Goal: Ask a question

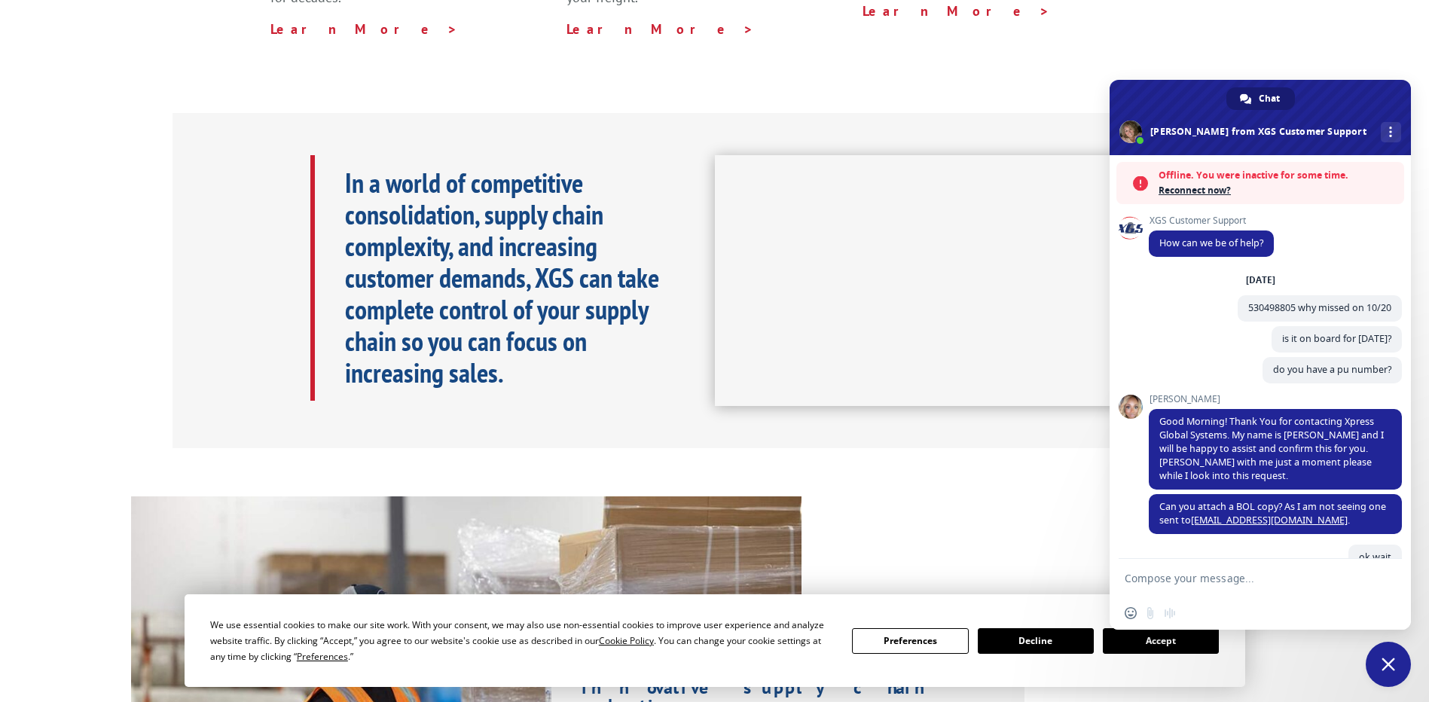
scroll to position [1213, 0]
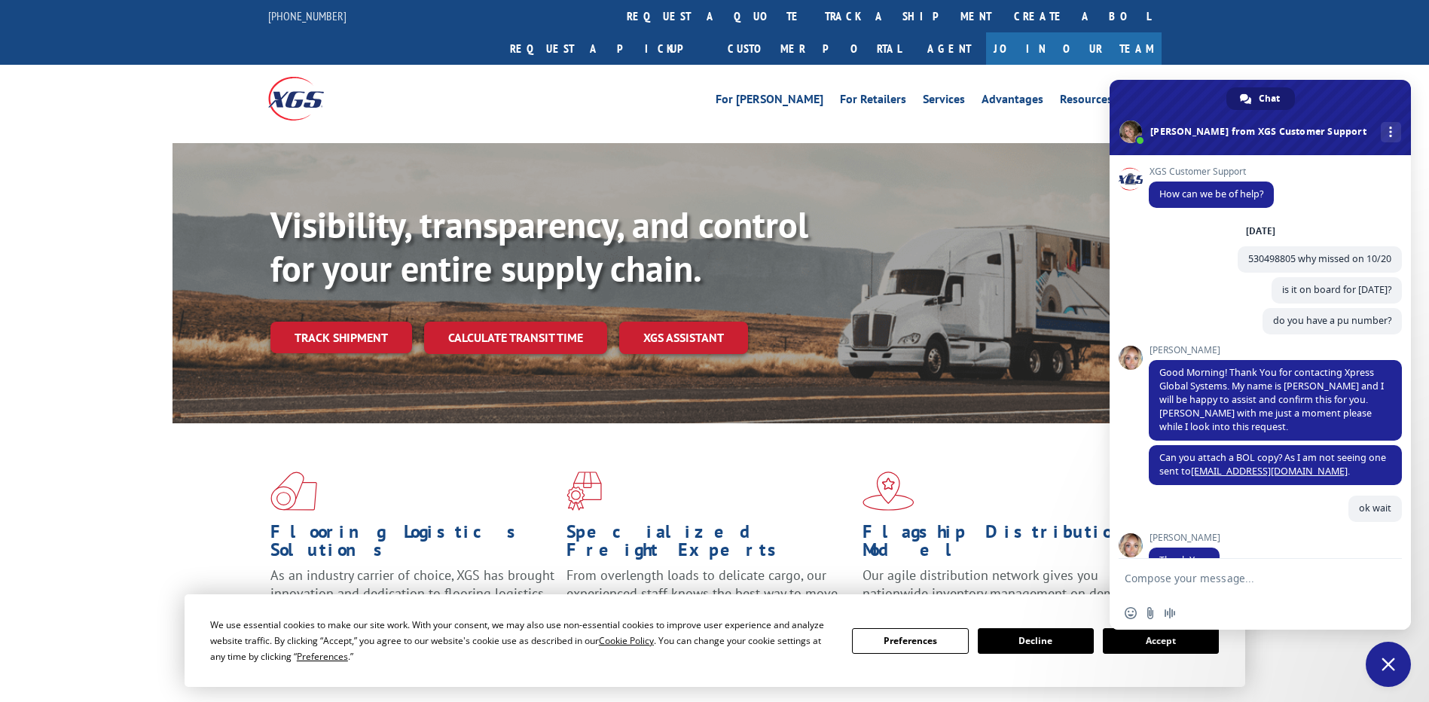
scroll to position [1213, 0]
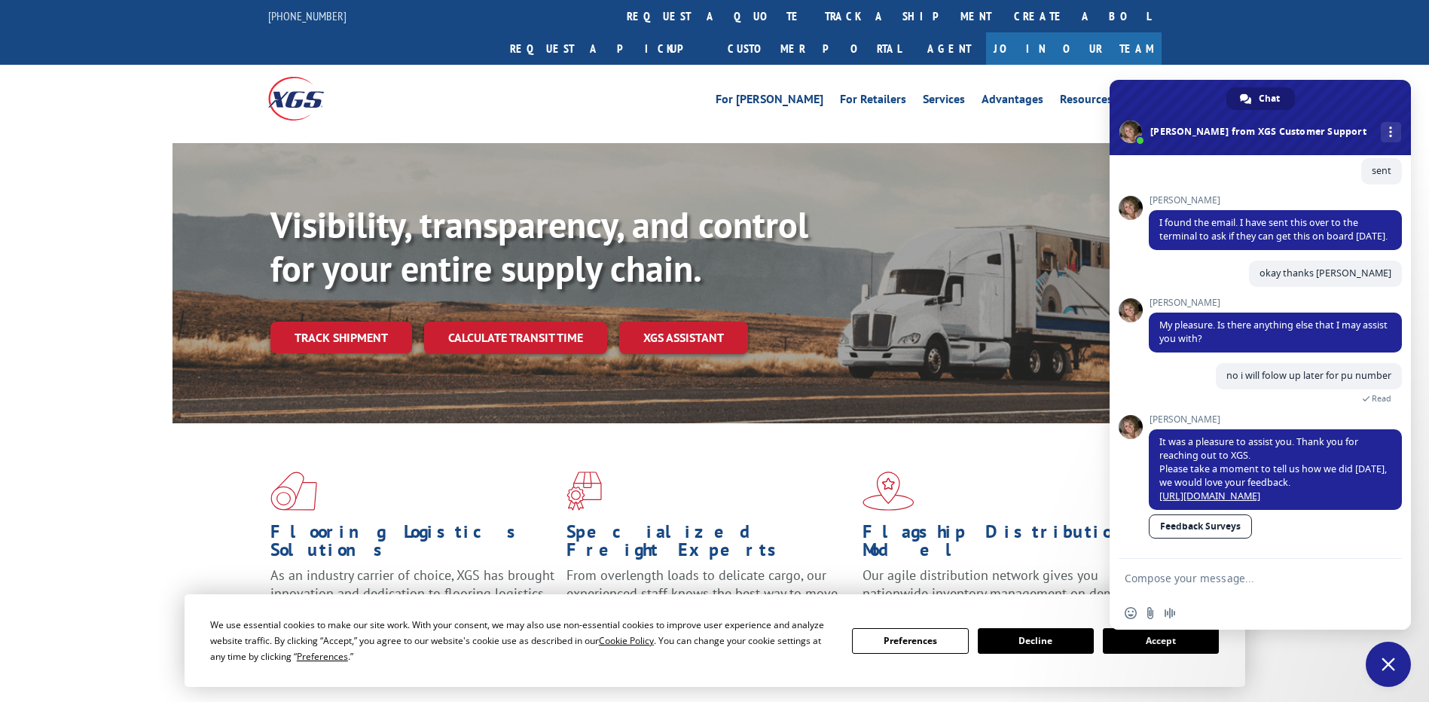
click at [1220, 581] on textarea "Compose your message..." at bounding box center [1244, 579] width 238 height 14
paste textarea "530498805"
type textarea "530498805 pickup number?"
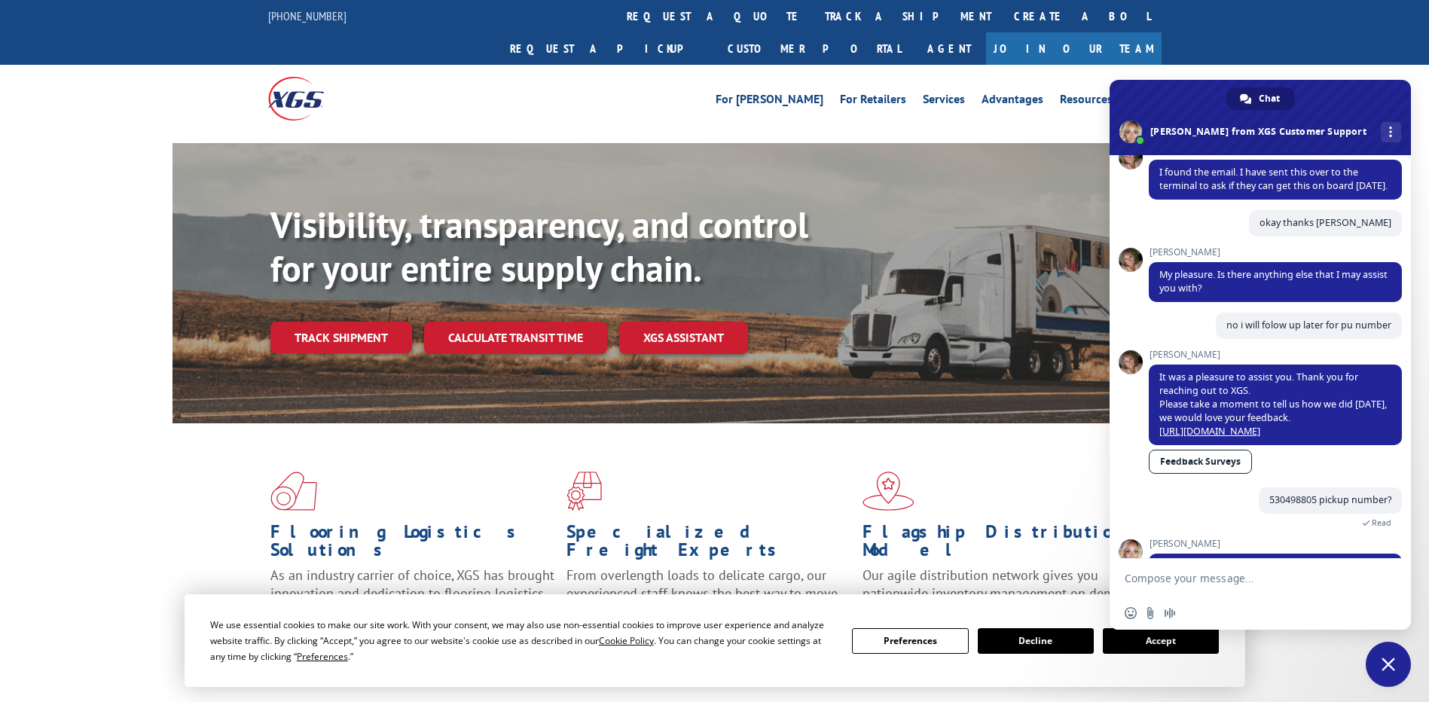
scroll to position [1358, 0]
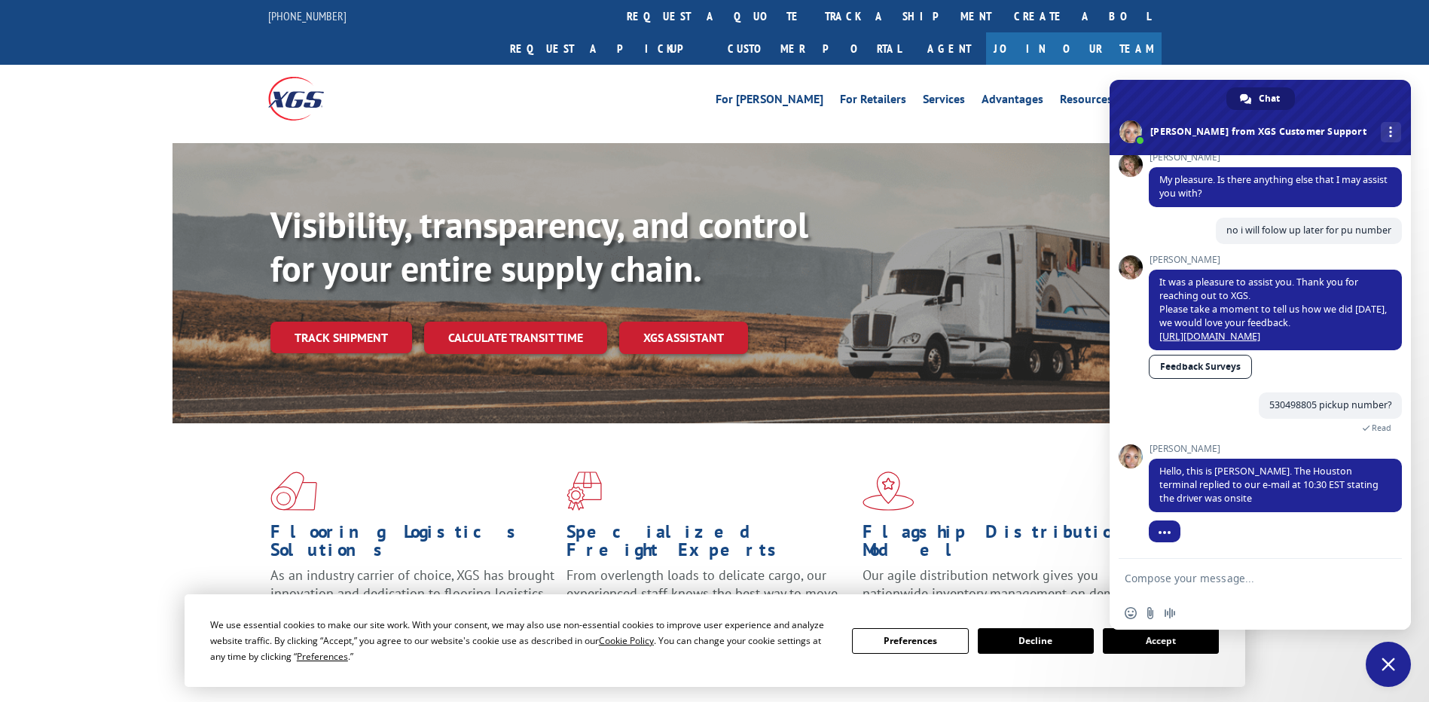
click at [1174, 583] on textarea "Compose your message..." at bounding box center [1244, 579] width 238 height 14
type textarea "when ? i mena what date?"
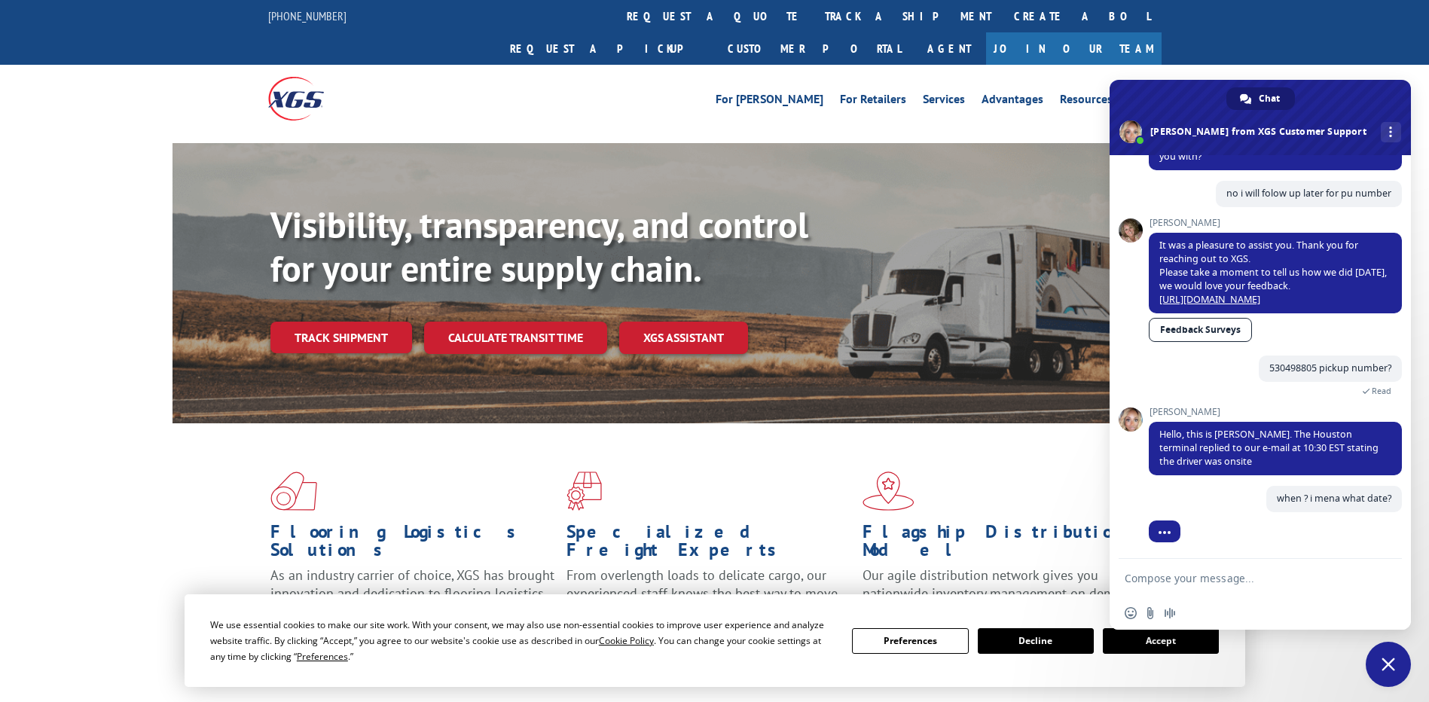
scroll to position [1395, 0]
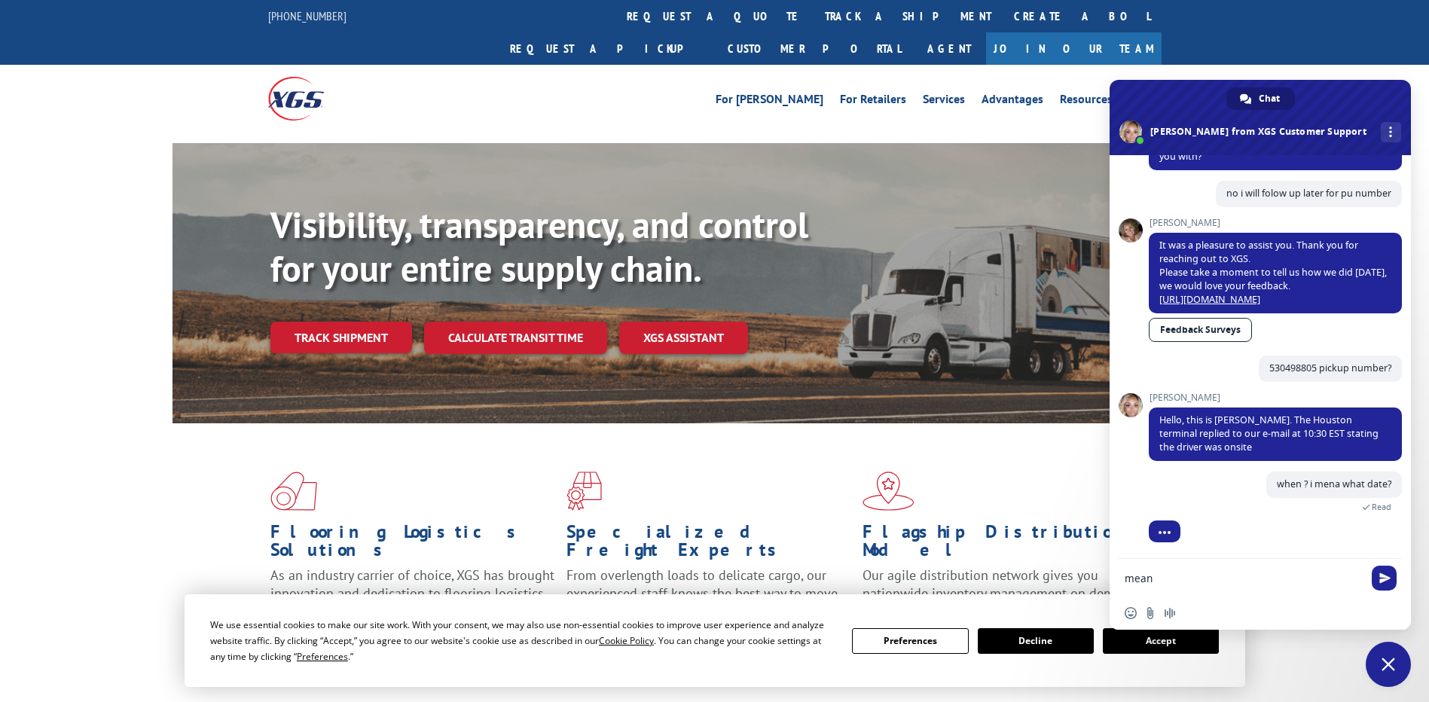
type textarea "mean."
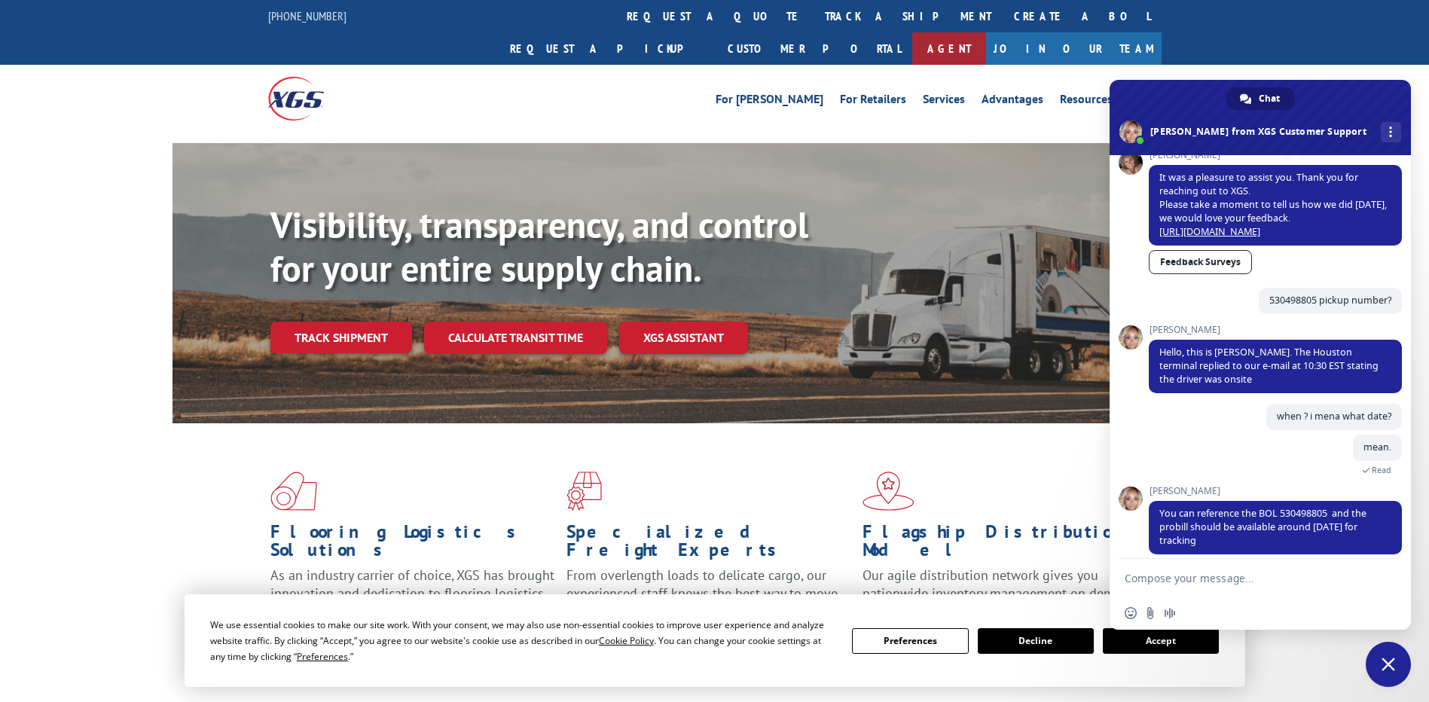
scroll to position [1505, 0]
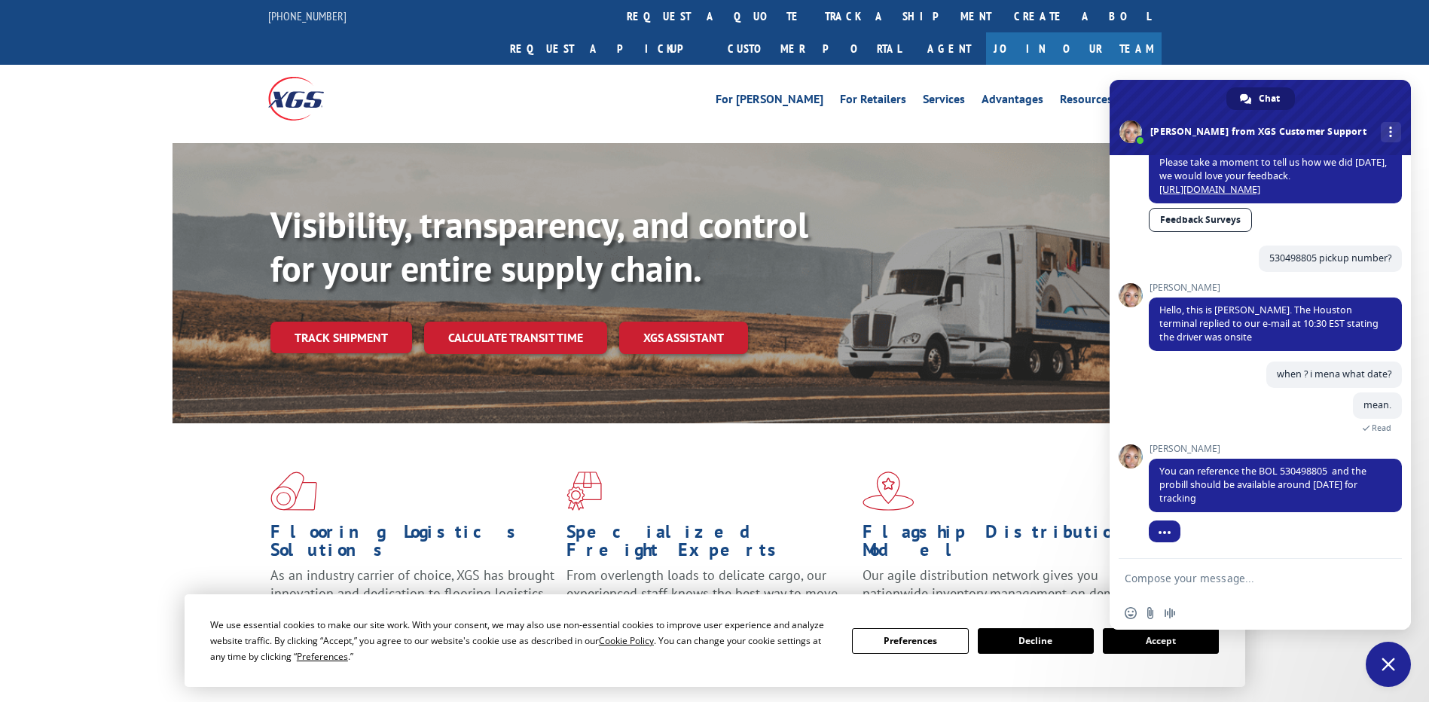
click at [1185, 576] on textarea "Compose your message..." at bounding box center [1244, 579] width 238 height 14
type textarea "oh ohk. it was picked up when?"
click at [1382, 580] on span "Send" at bounding box center [1384, 578] width 11 height 11
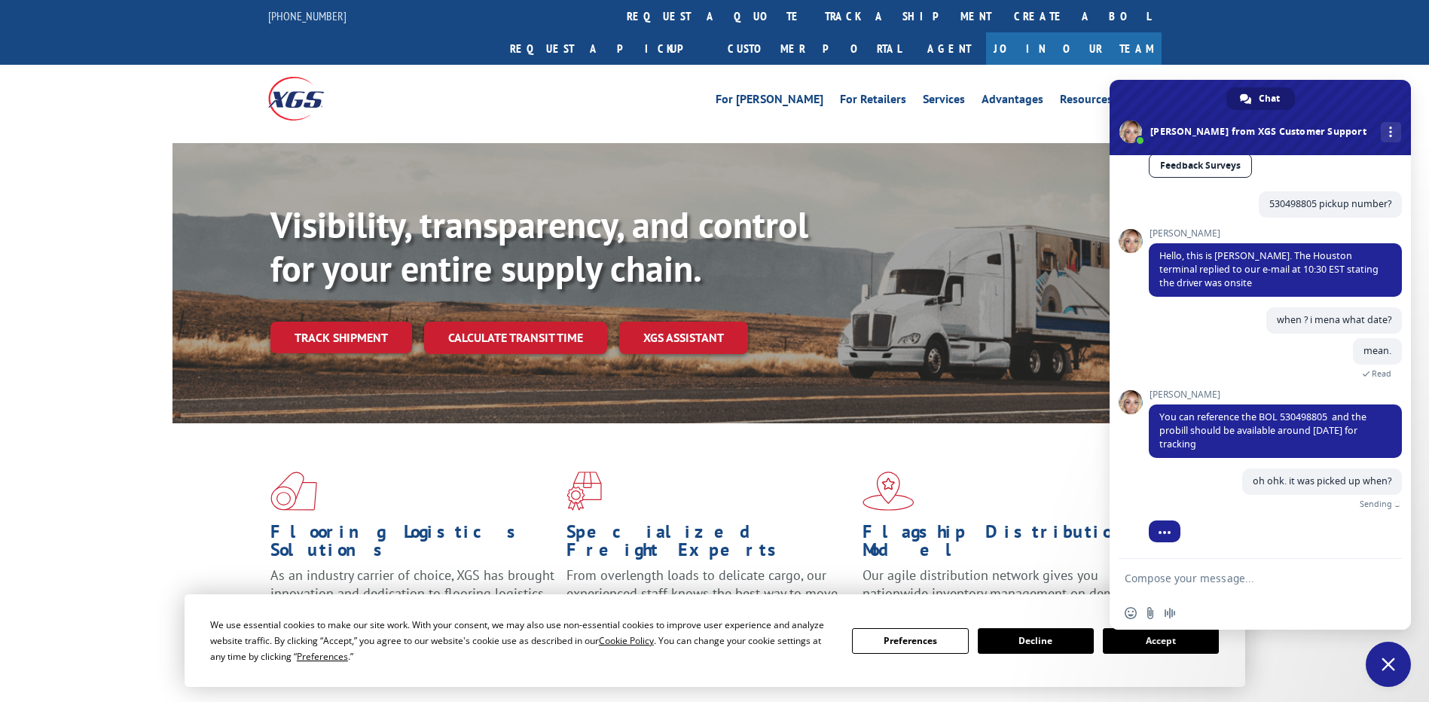
scroll to position [1542, 0]
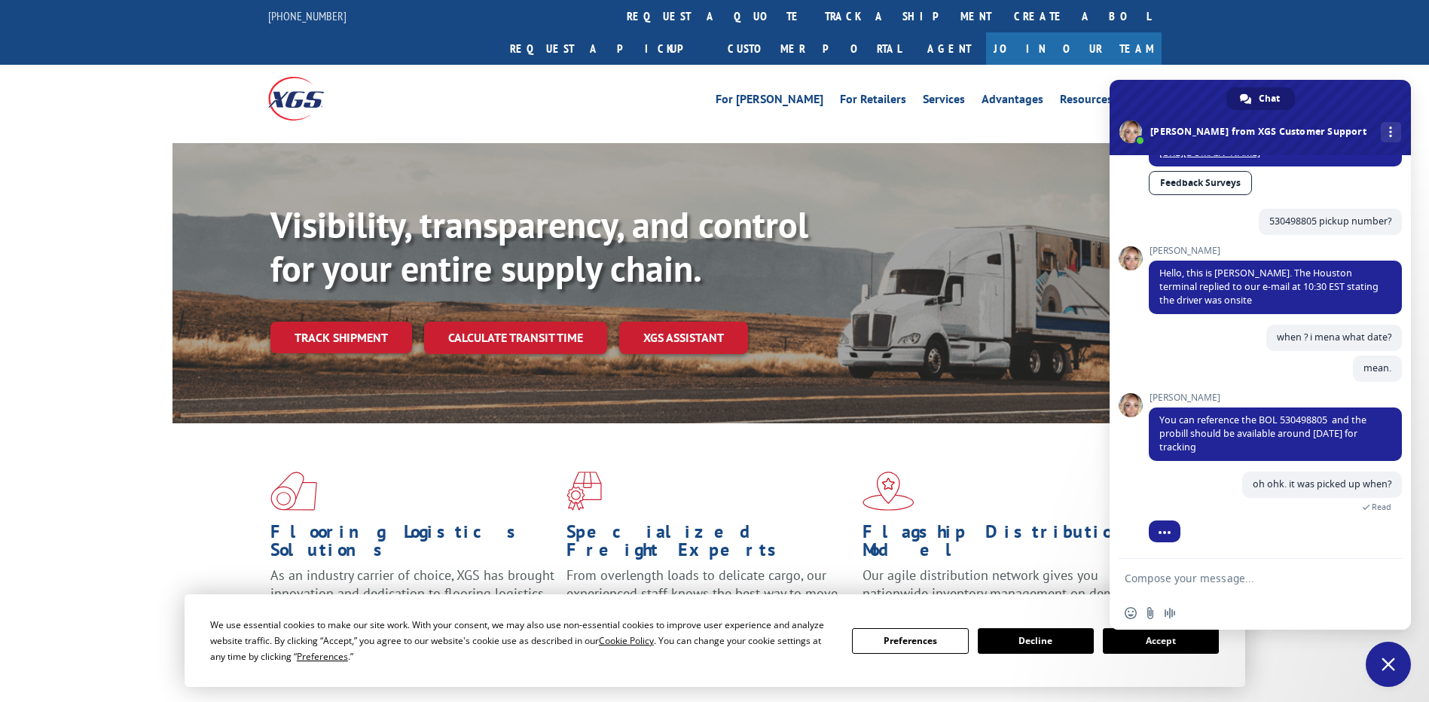
click at [1193, 578] on textarea "Compose your message..." at bounding box center [1244, 579] width 238 height 14
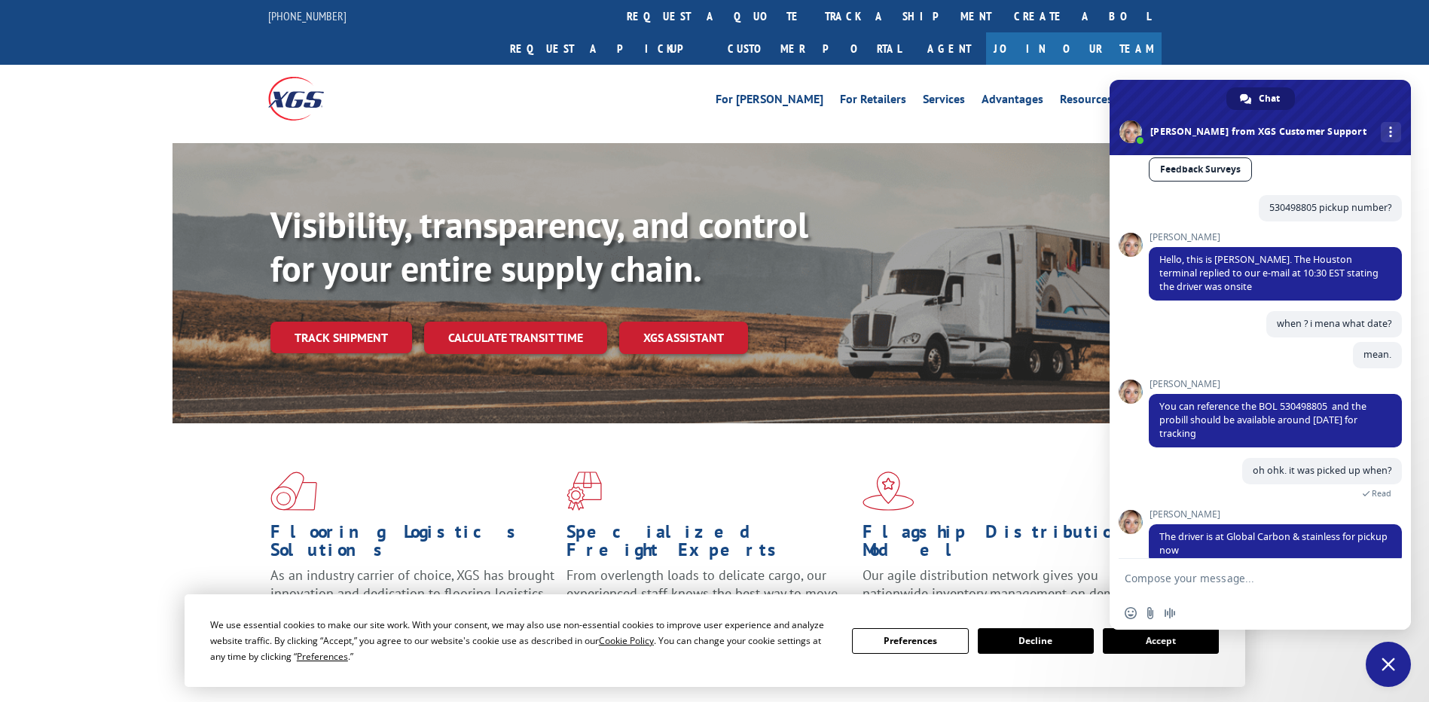
scroll to position [1559, 0]
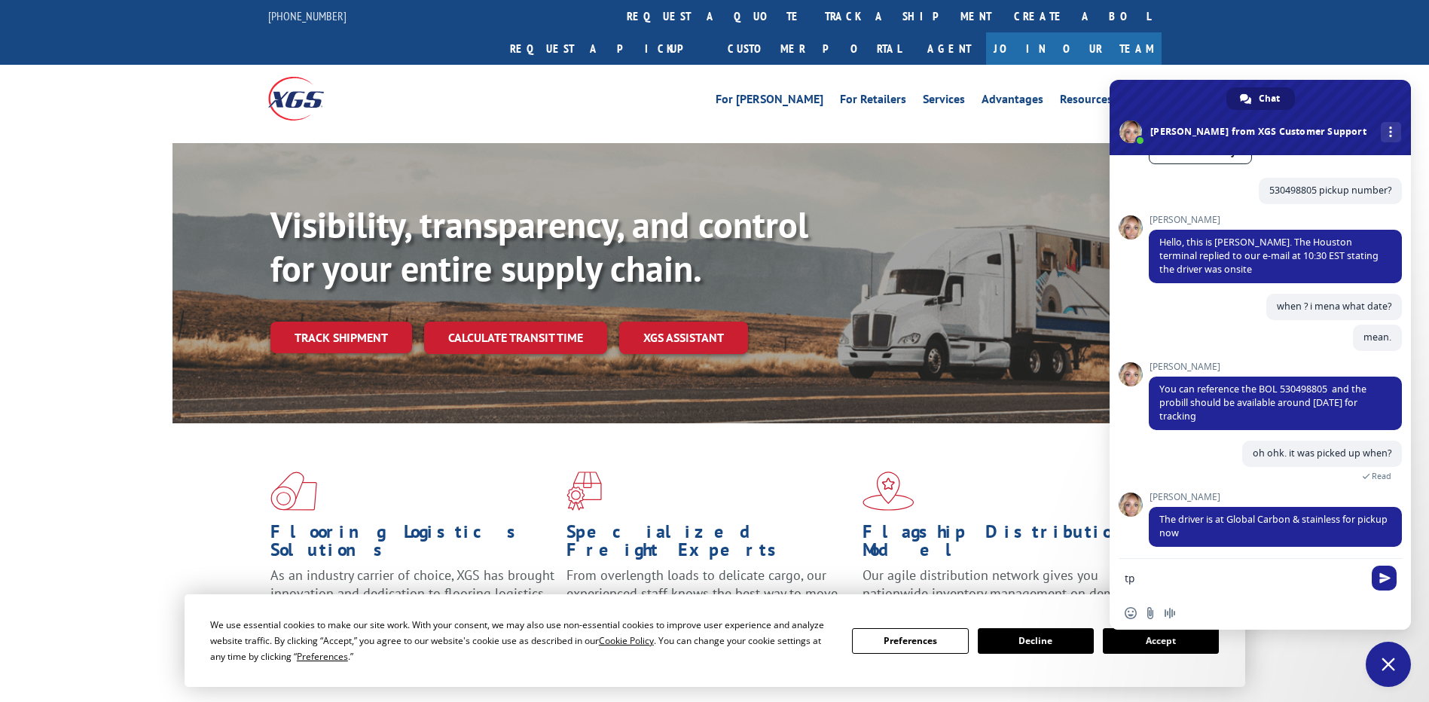
type textarea "t"
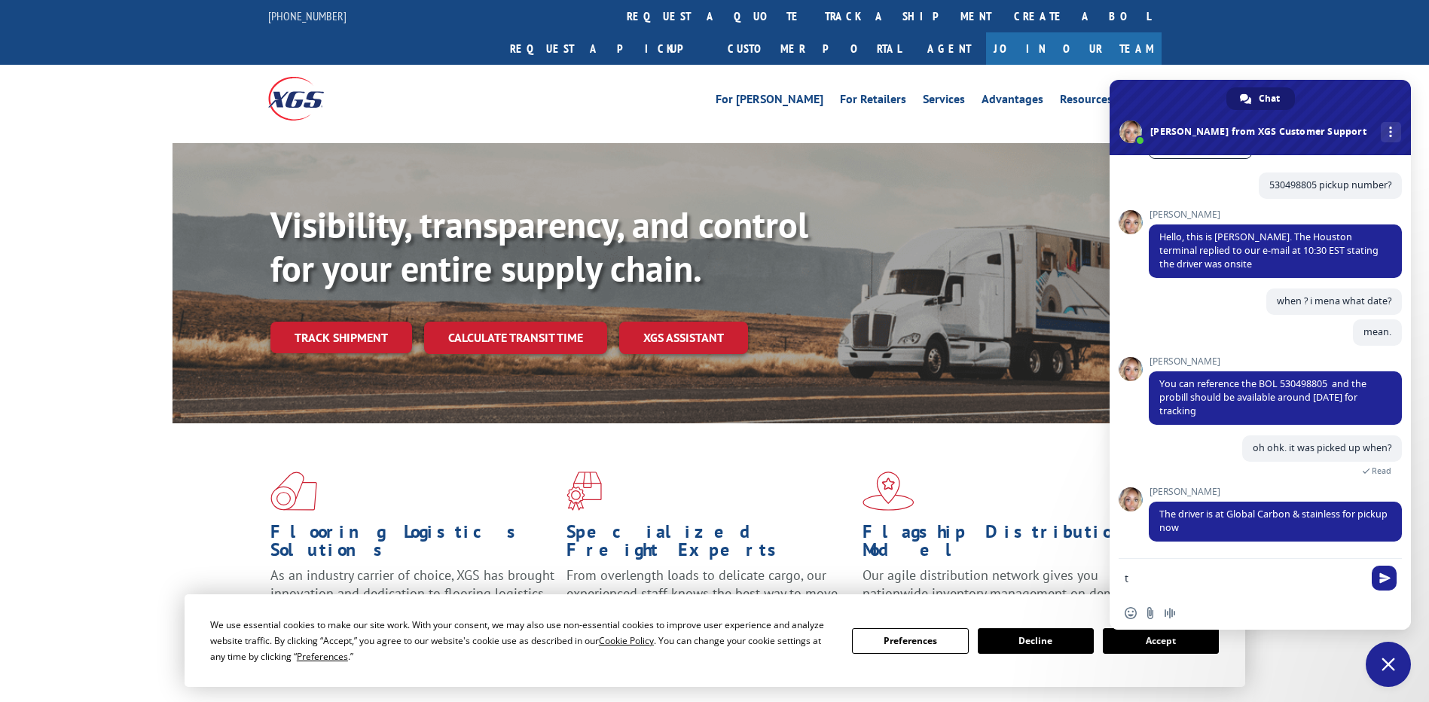
drag, startPoint x: 1144, startPoint y: 579, endPoint x: 1093, endPoint y: 581, distance: 50.5
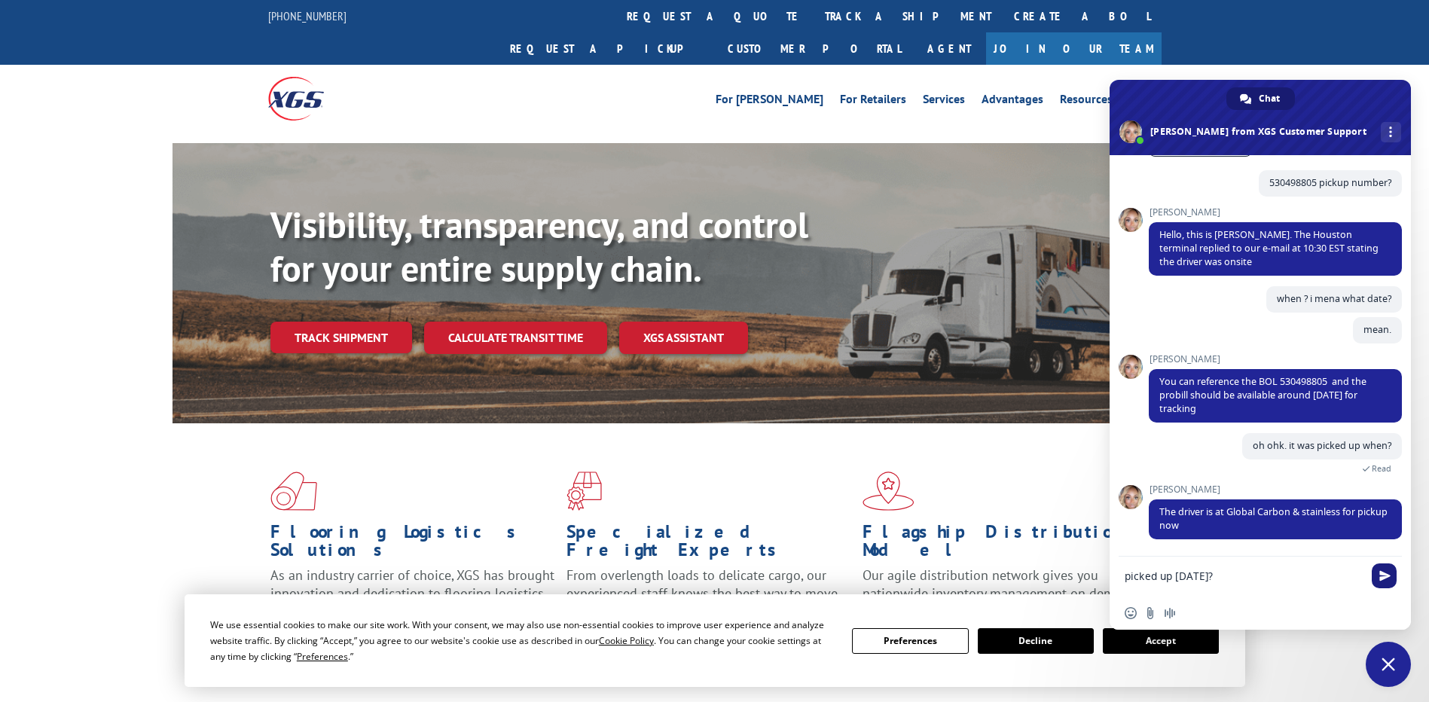
type textarea "picked up today?"
click at [1390, 585] on span "Send" at bounding box center [1384, 575] width 25 height 25
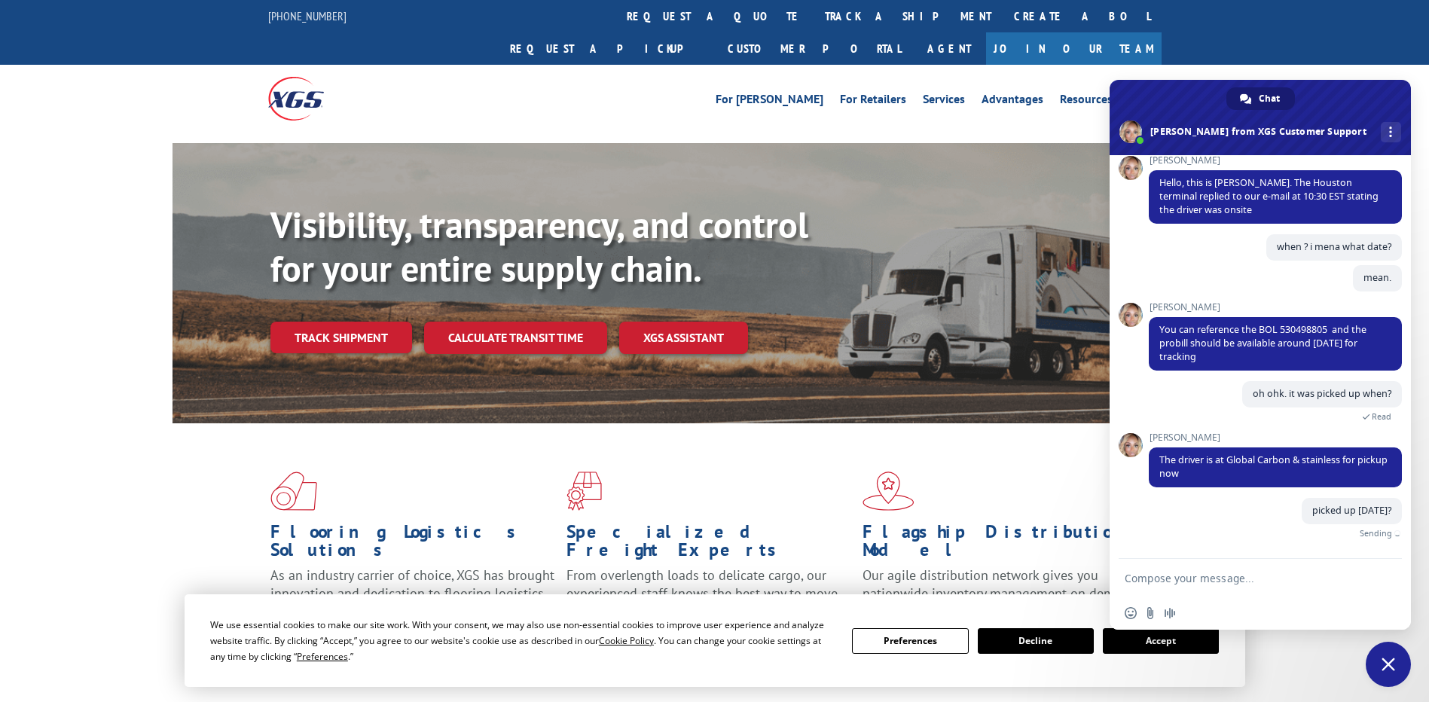
scroll to position [1615, 0]
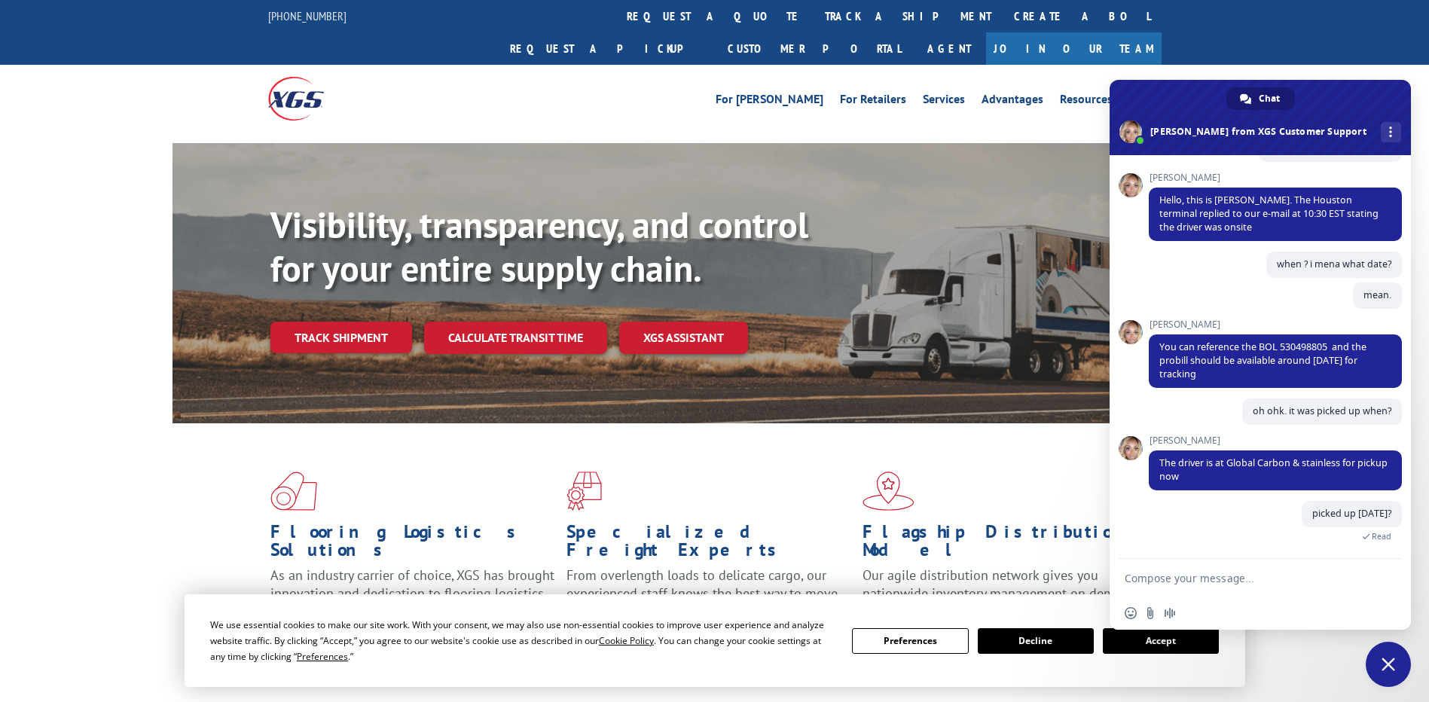
click at [1179, 576] on textarea "Compose your message..." at bounding box center [1244, 579] width 238 height 14
type textarea "or going now"
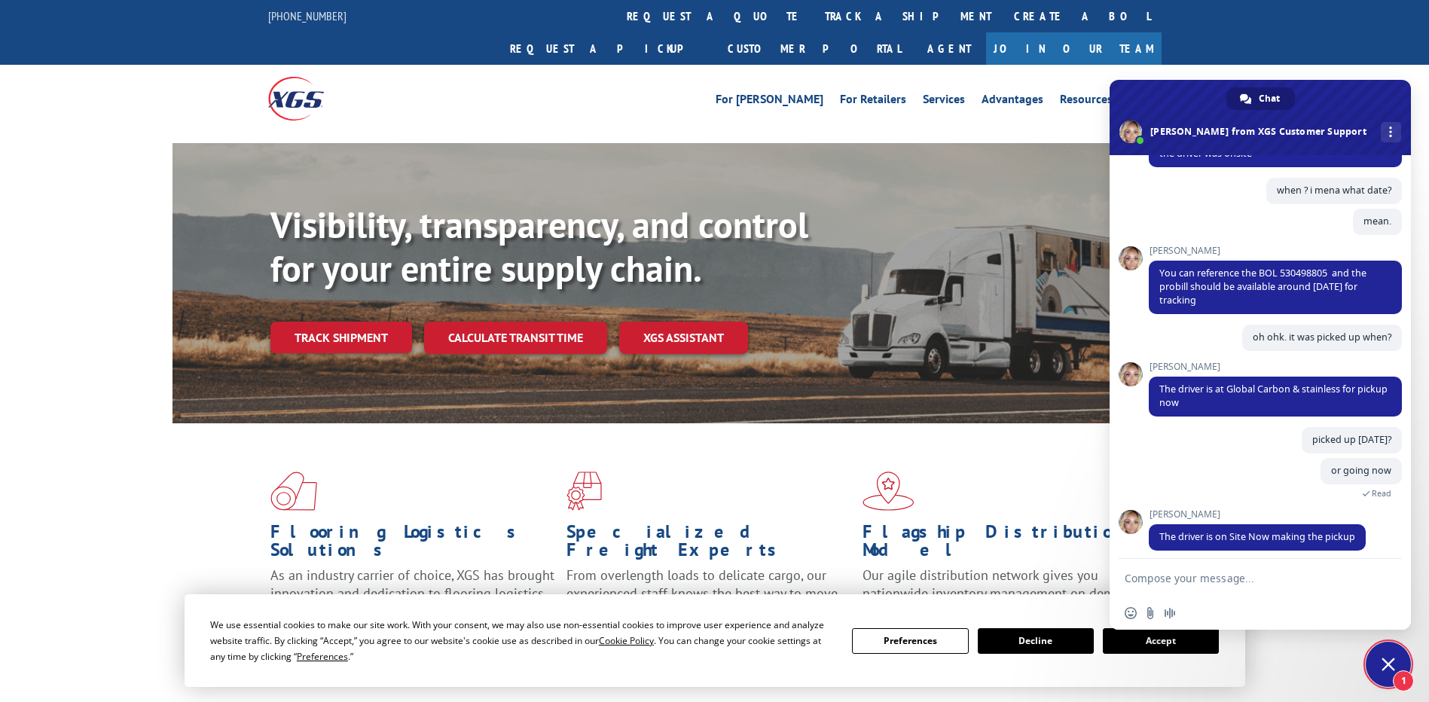
scroll to position [1698, 0]
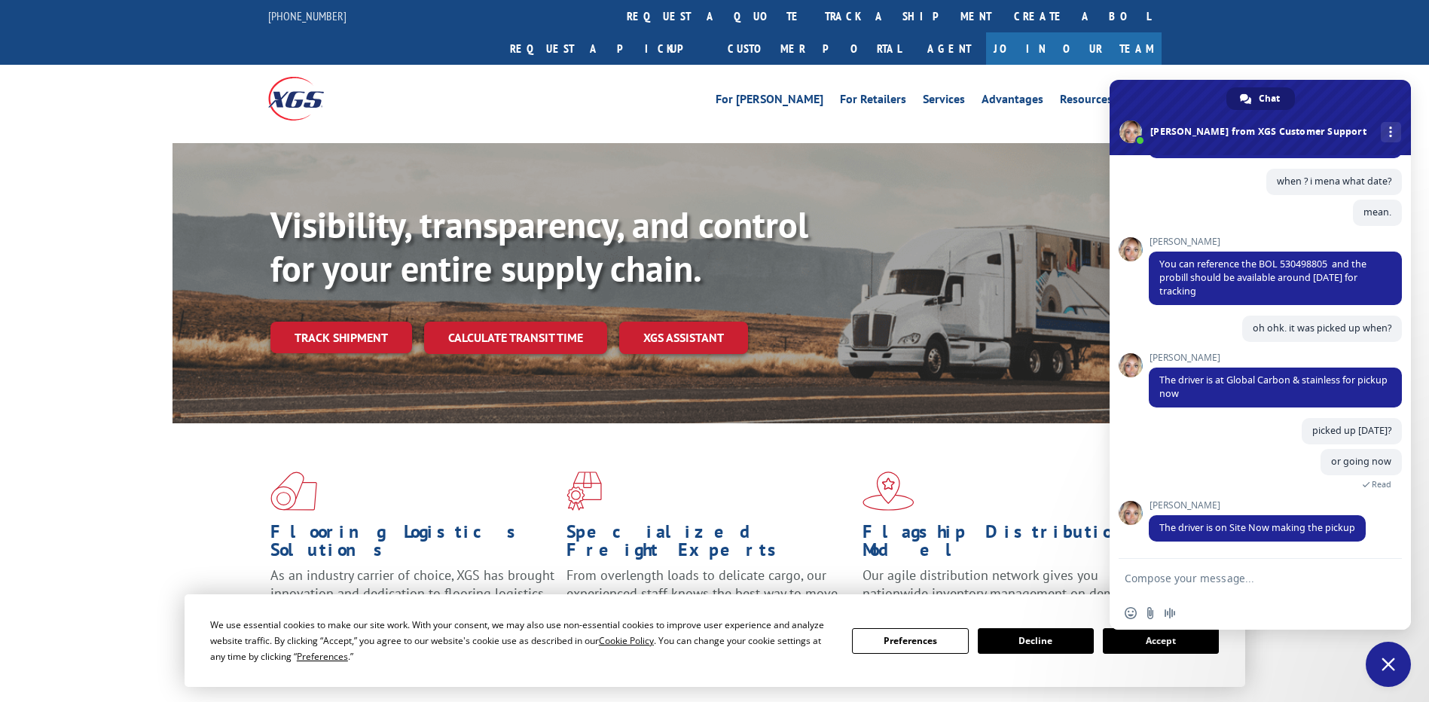
click at [1191, 575] on textarea "Compose your message..." at bounding box center [1244, 579] width 238 height 14
type textarea "okay"
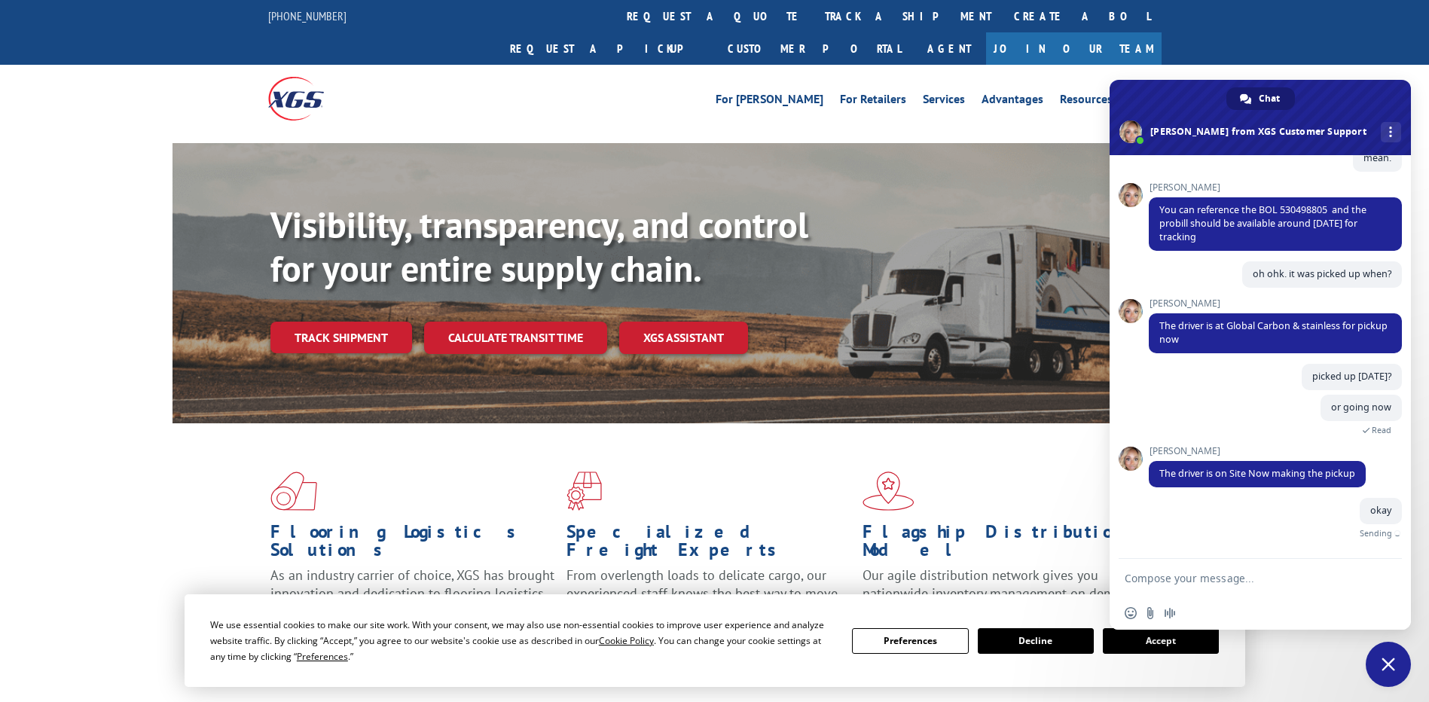
scroll to position [1735, 0]
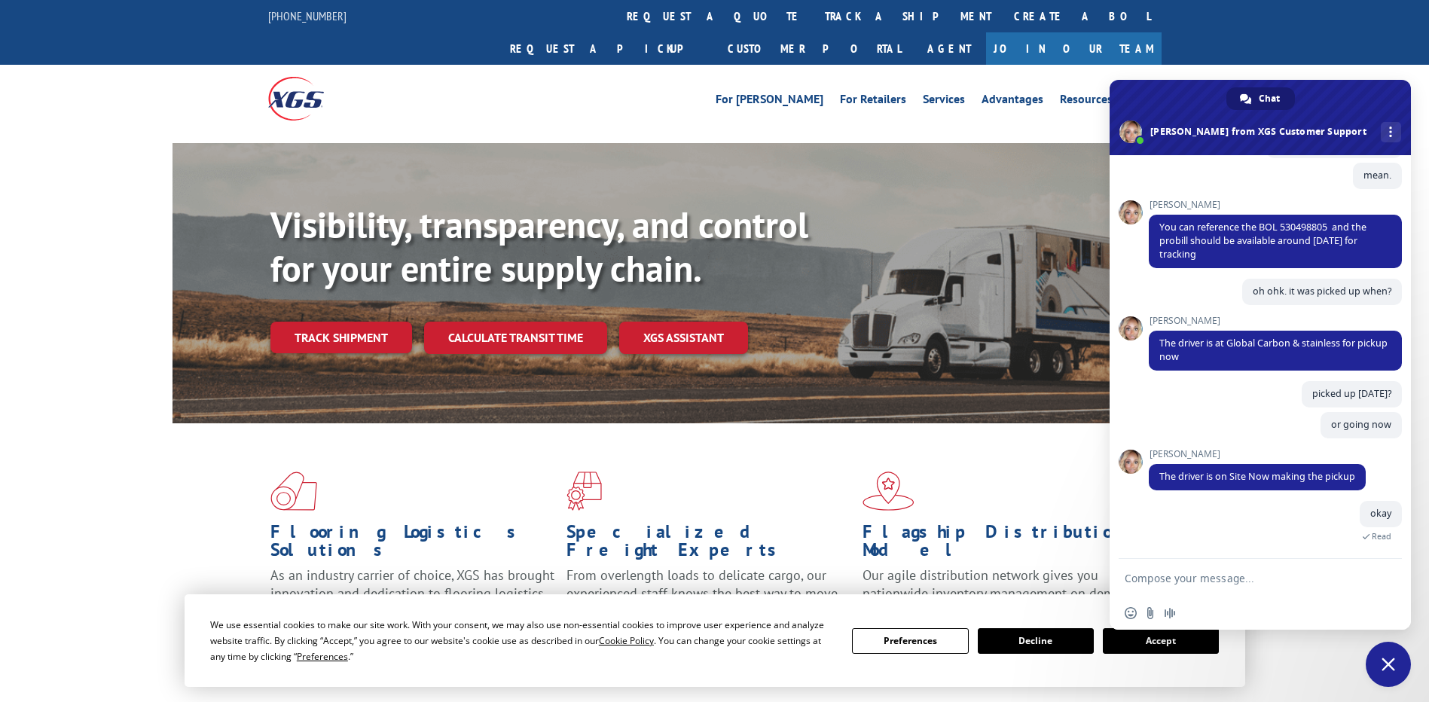
click at [1183, 566] on form at bounding box center [1244, 579] width 238 height 41
click at [1170, 579] on textarea "Compose your message..." at bounding box center [1244, 579] width 238 height 14
type textarea "why missed yesterday?"
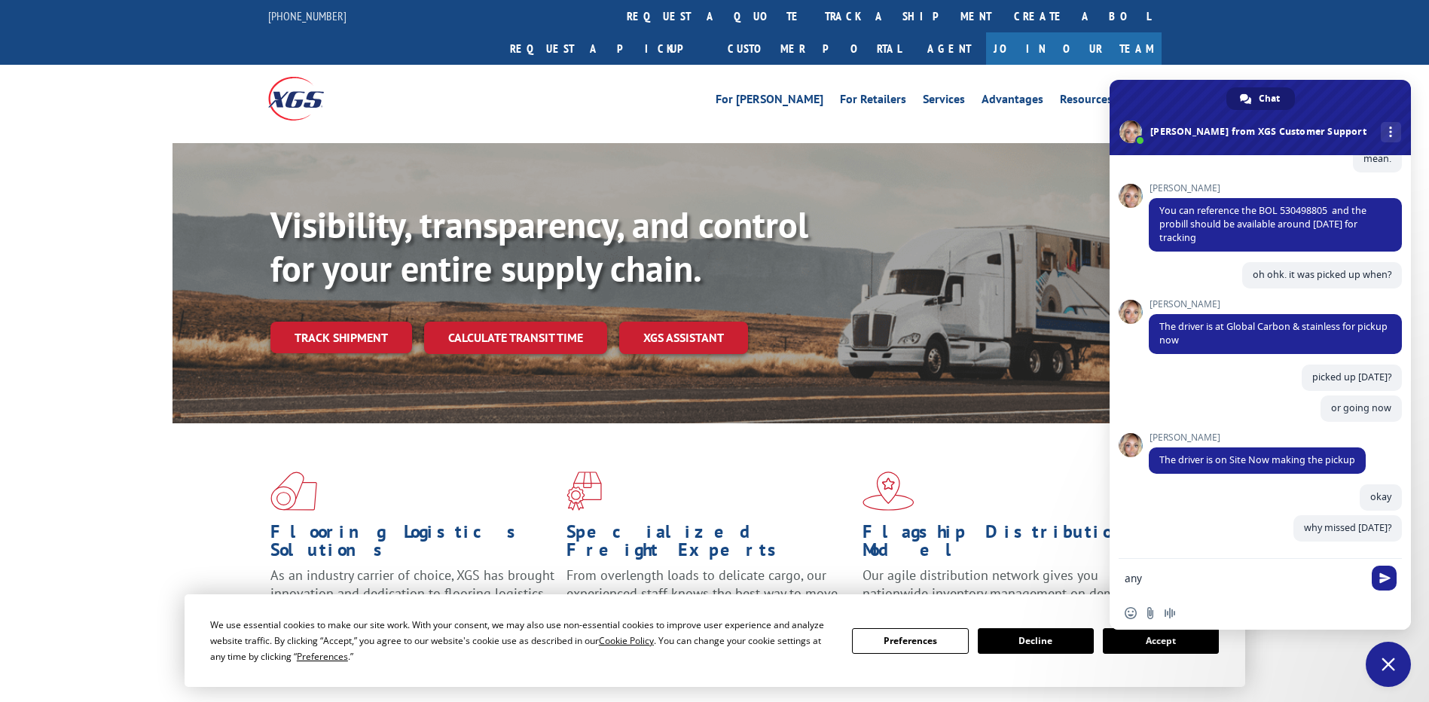
scroll to position [1766, 0]
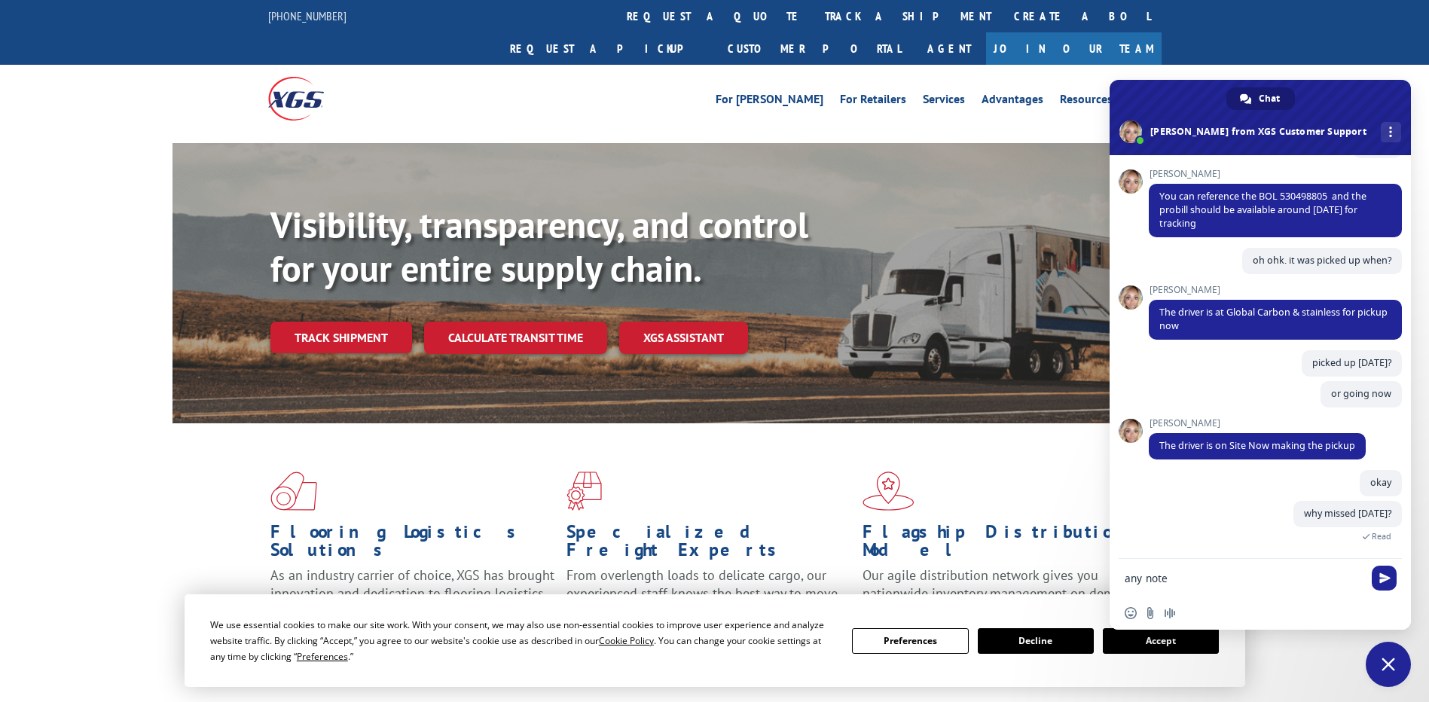
type textarea "any notes"
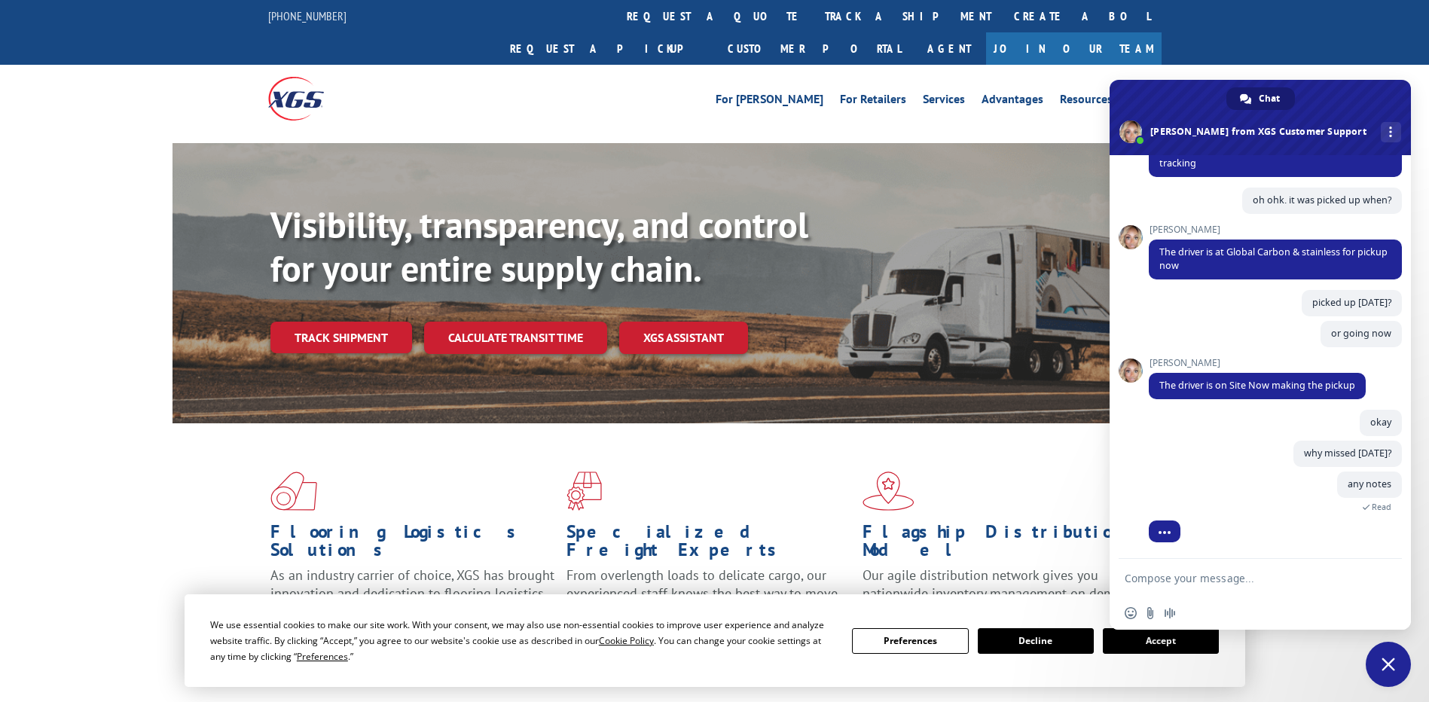
scroll to position [1600, 0]
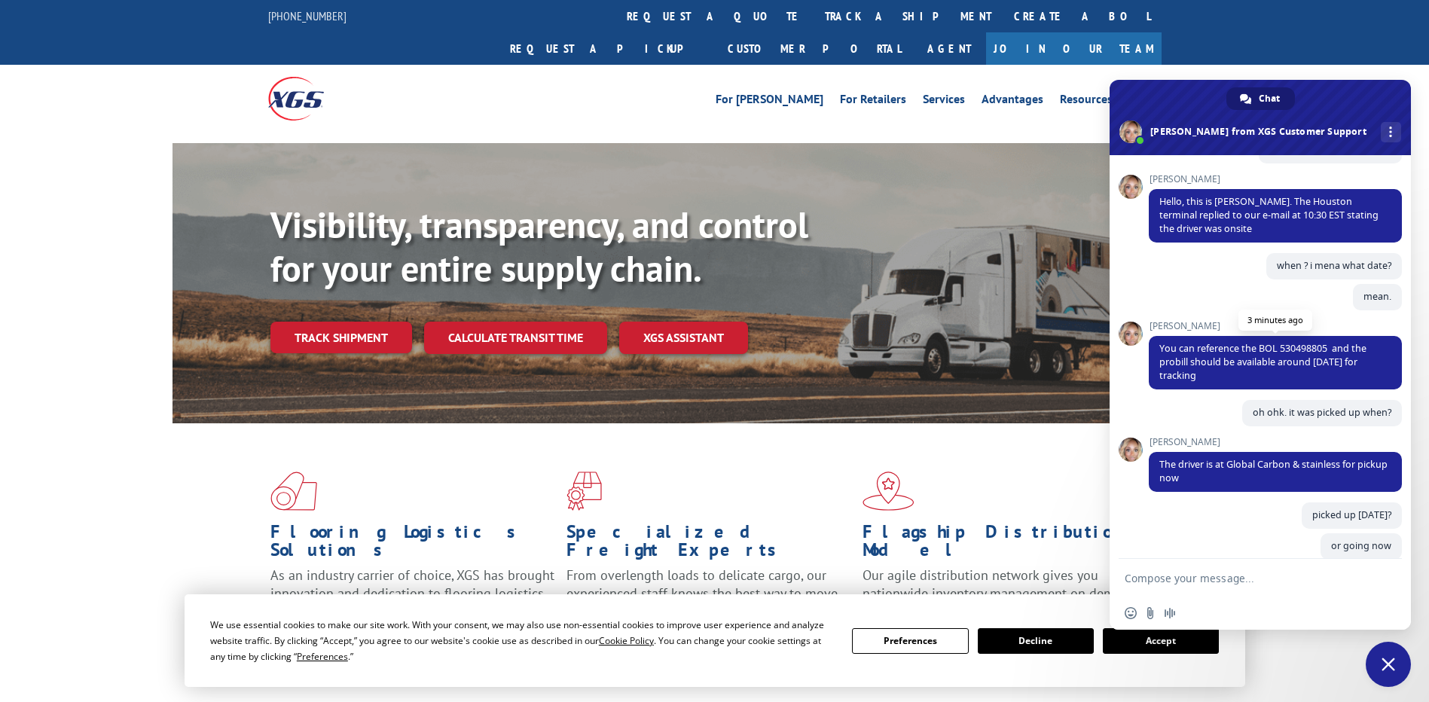
click at [1302, 360] on span "You can reference the BOL 530498805 and the probill should be available around …" at bounding box center [1262, 362] width 207 height 40
copy span "530498805"
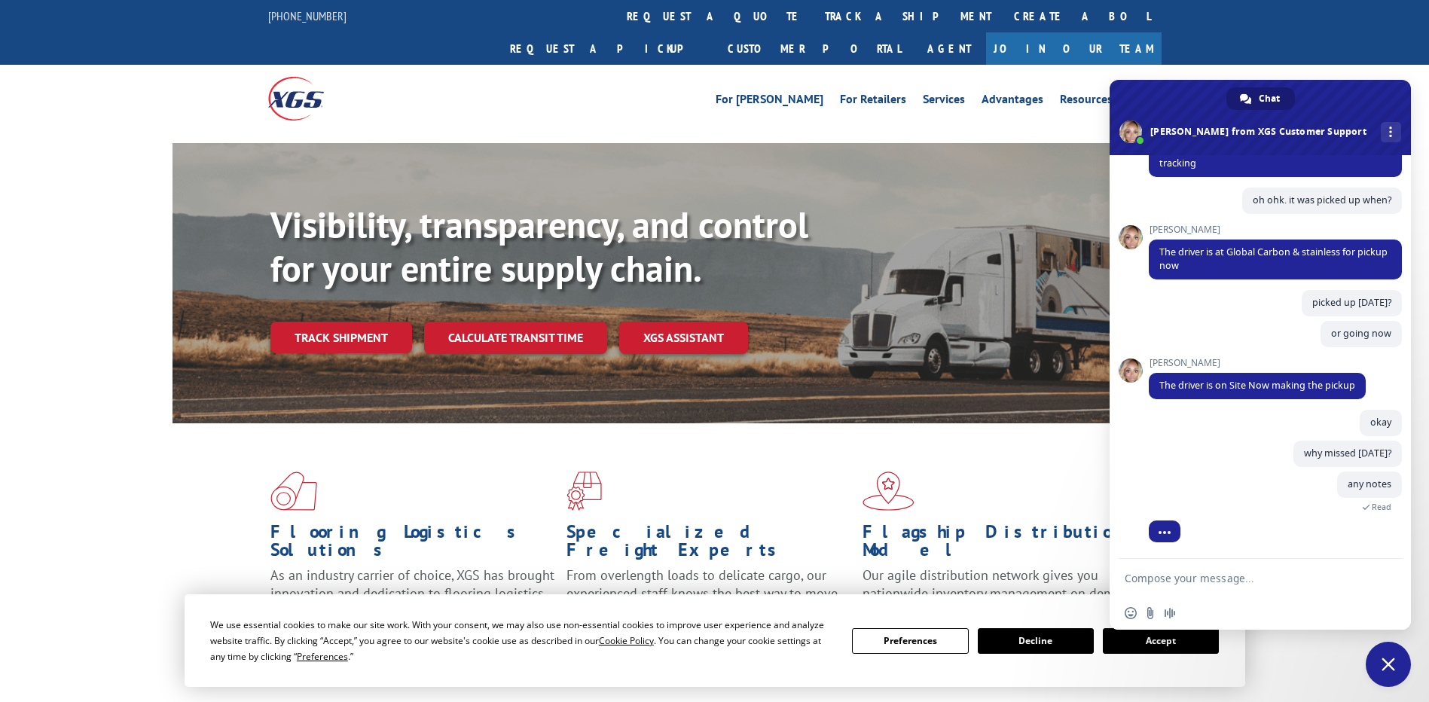
click at [1155, 574] on textarea "Compose your message..." at bounding box center [1244, 579] width 238 height 14
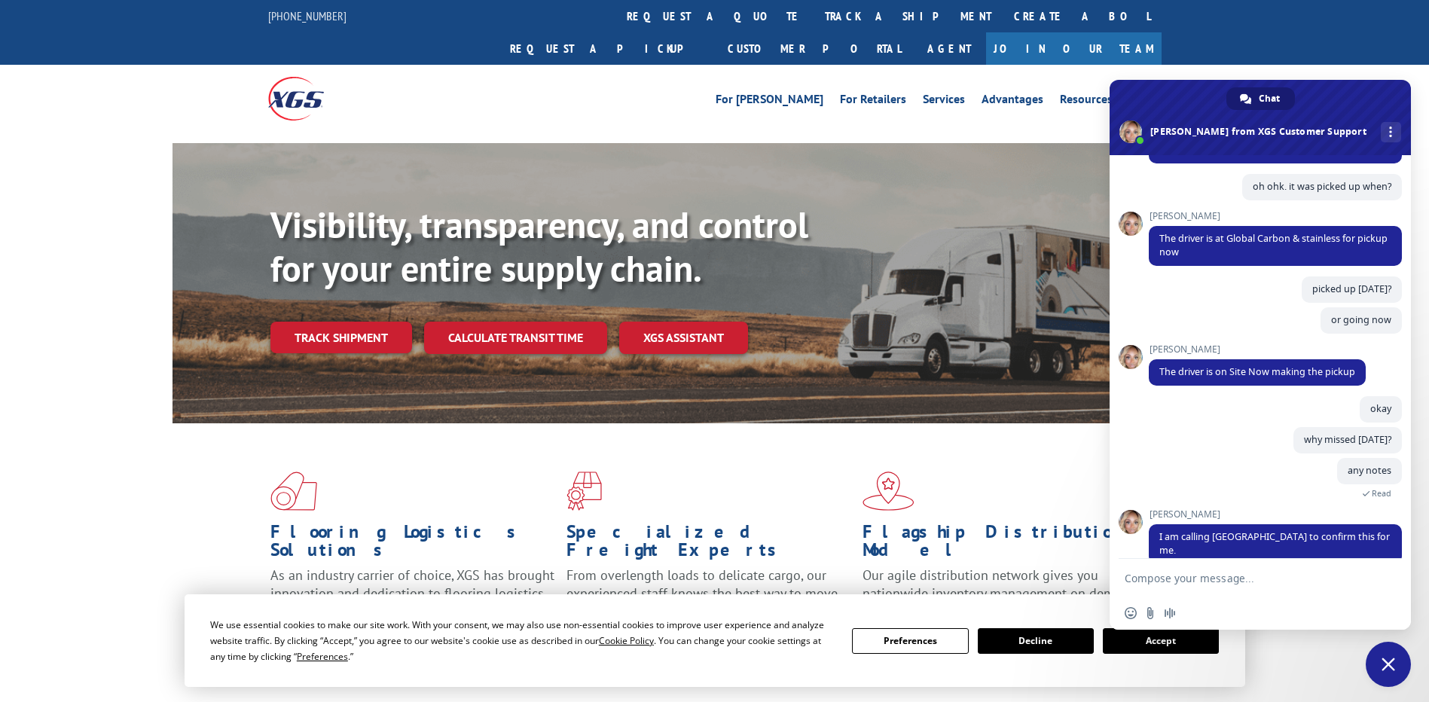
scroll to position [1862, 0]
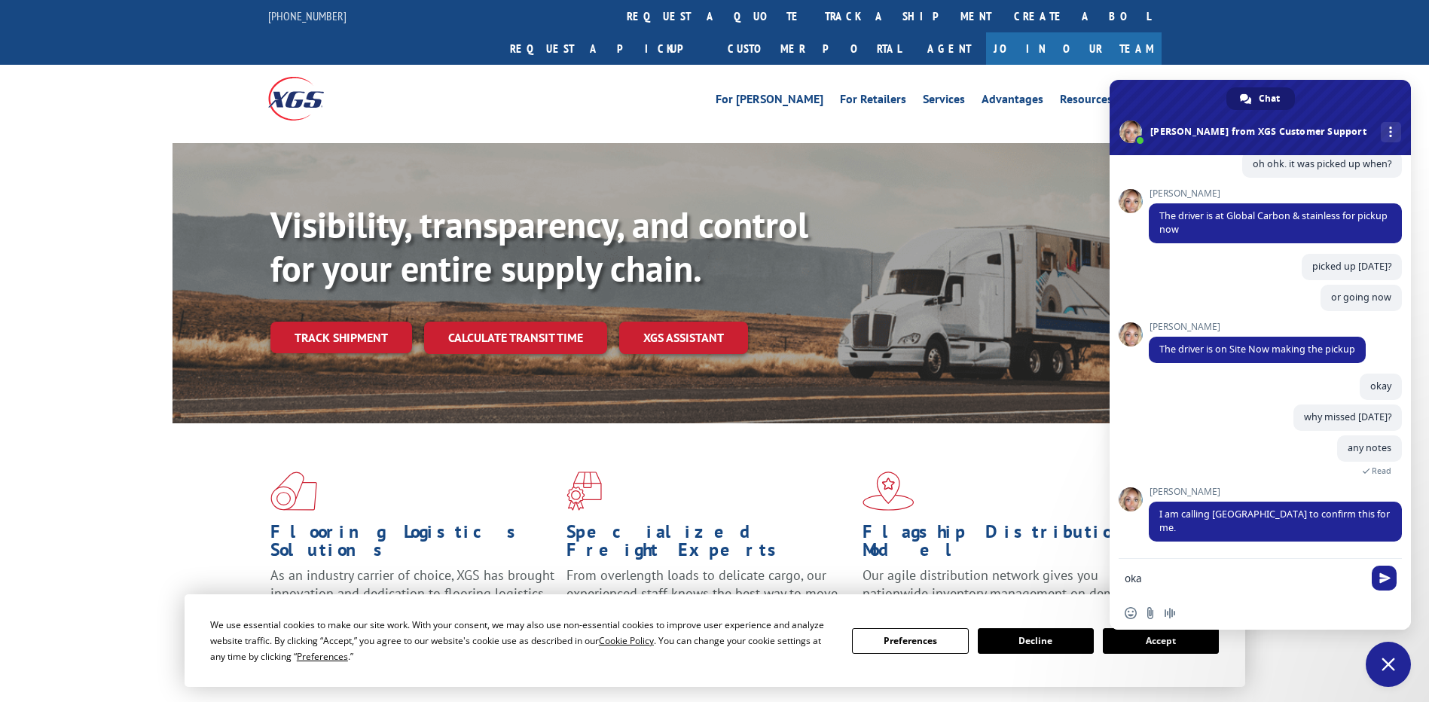
type textarea "okay"
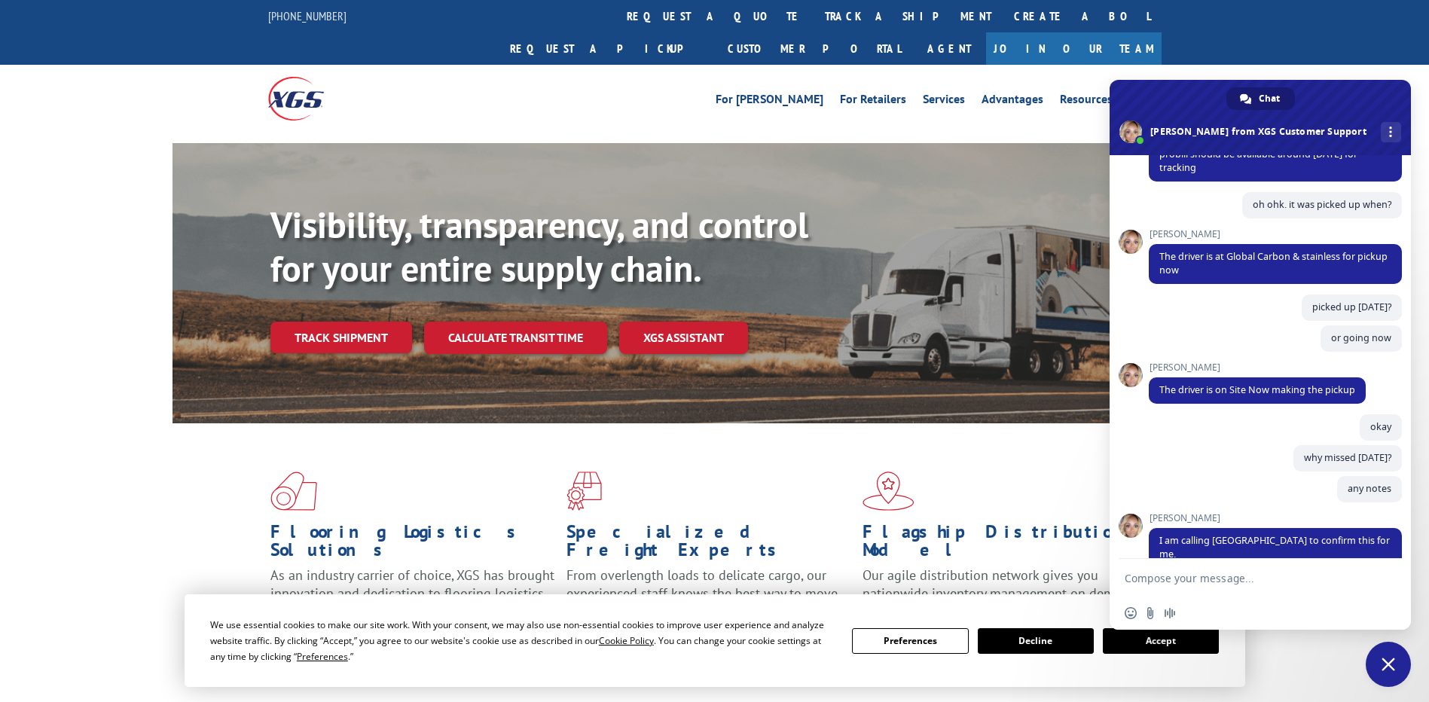
scroll to position [1899, 0]
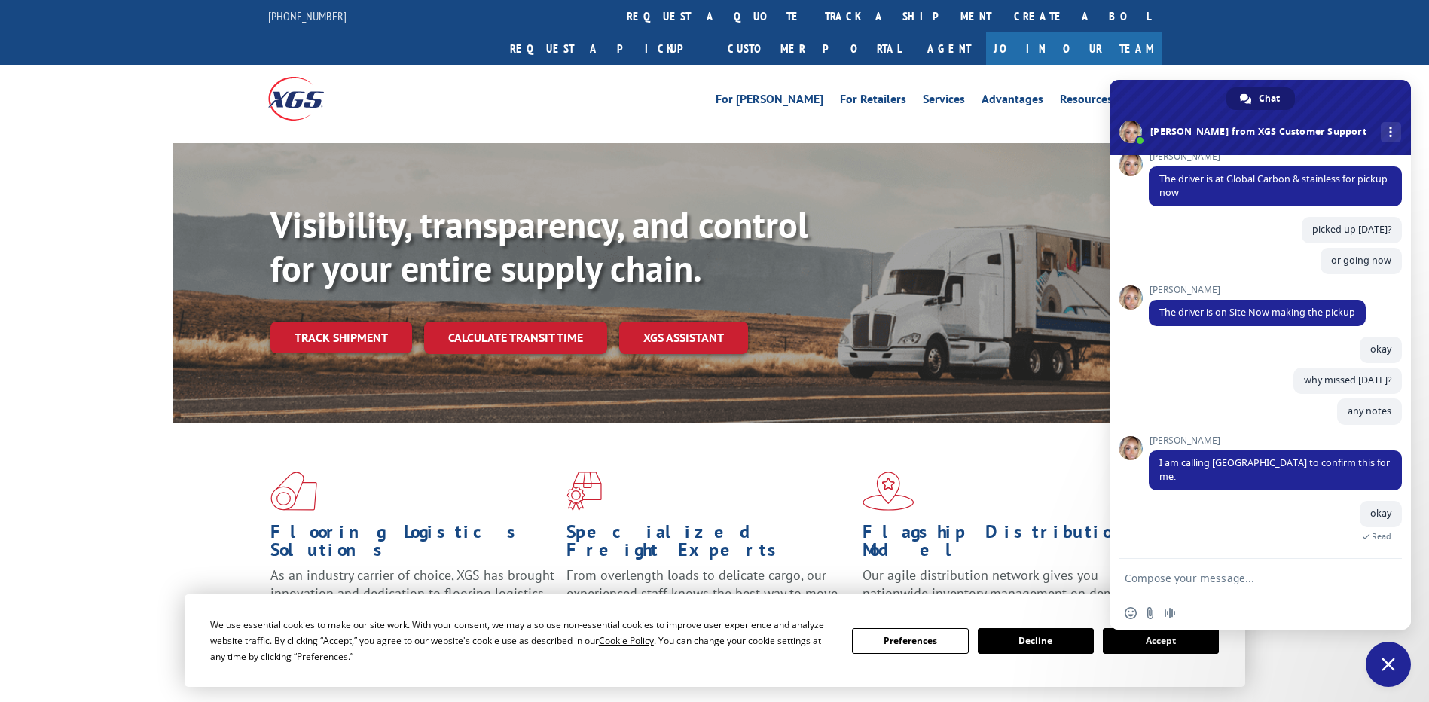
click at [1186, 574] on textarea "Compose your message..." at bounding box center [1244, 579] width 238 height 14
type textarea "a"
click at [1221, 579] on textarea "Compose your message..." at bounding box center [1244, 579] width 238 height 14
type textarea "B"
type textarea "let me know"
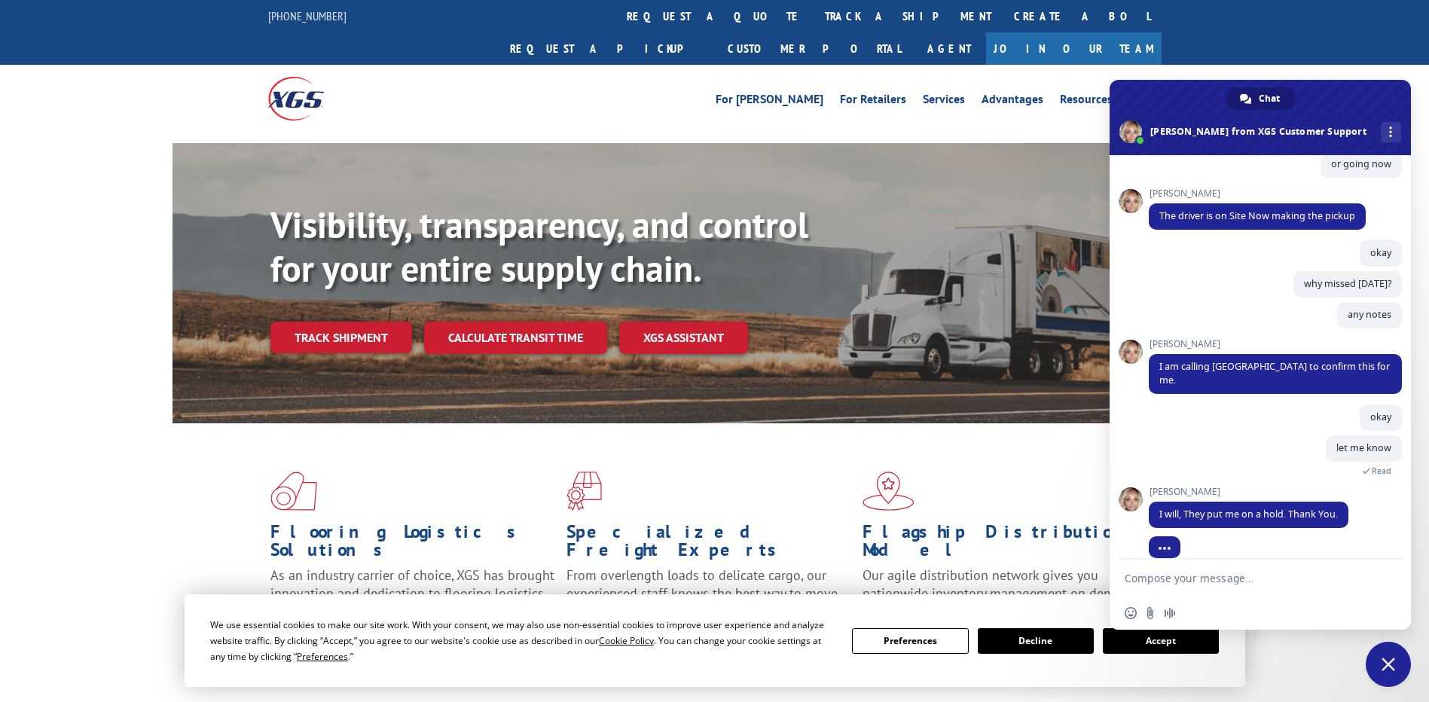
scroll to position [2011, 0]
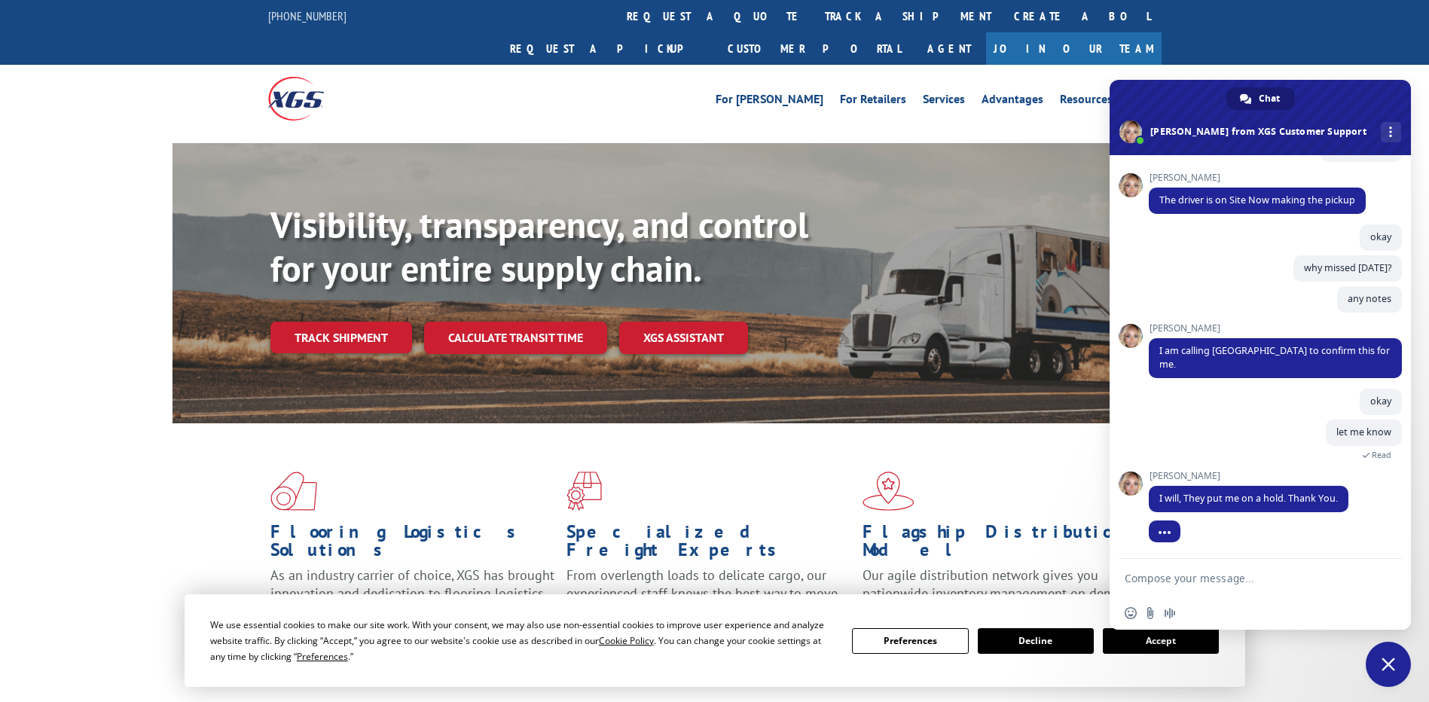
click at [1239, 575] on textarea "Compose your message..." at bounding box center [1244, 579] width 238 height 14
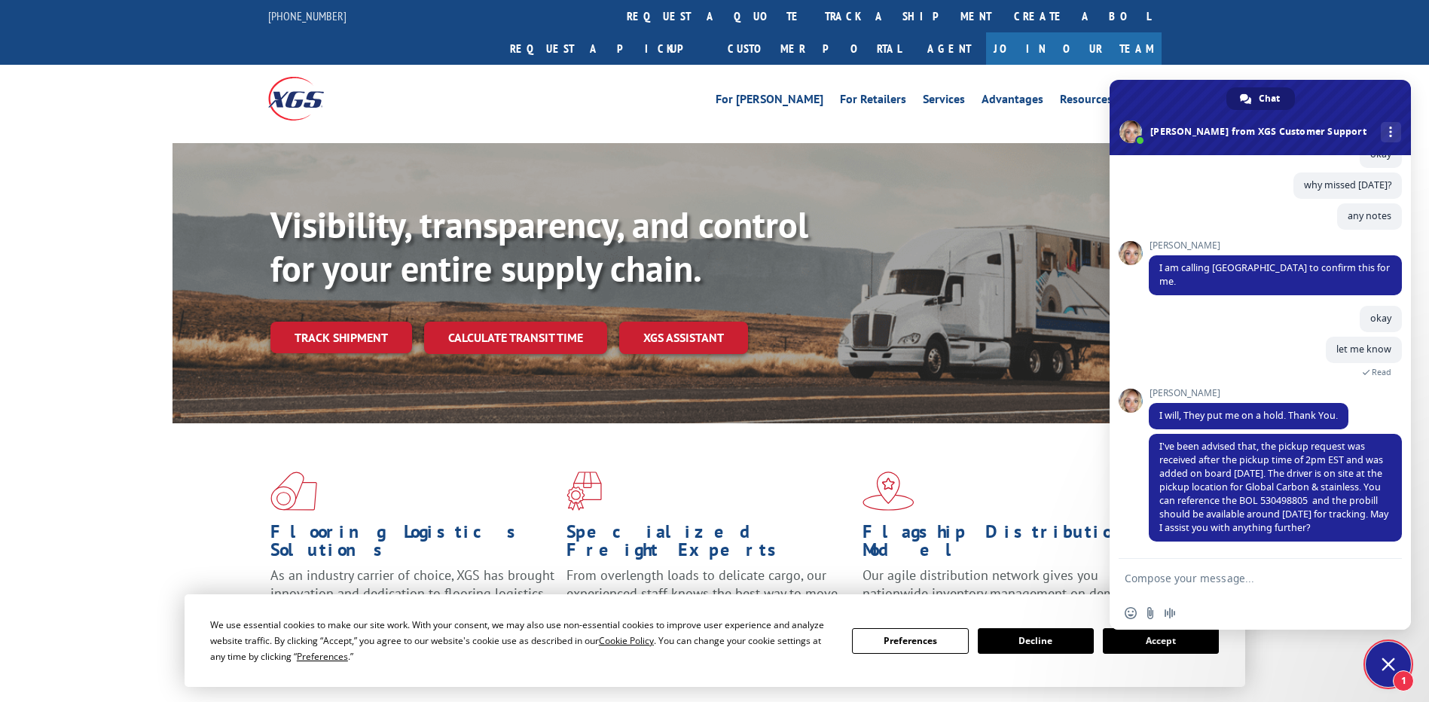
click at [1164, 574] on textarea "Compose your message..." at bounding box center [1244, 579] width 238 height 14
type textarea "okay"
type textarea "'"
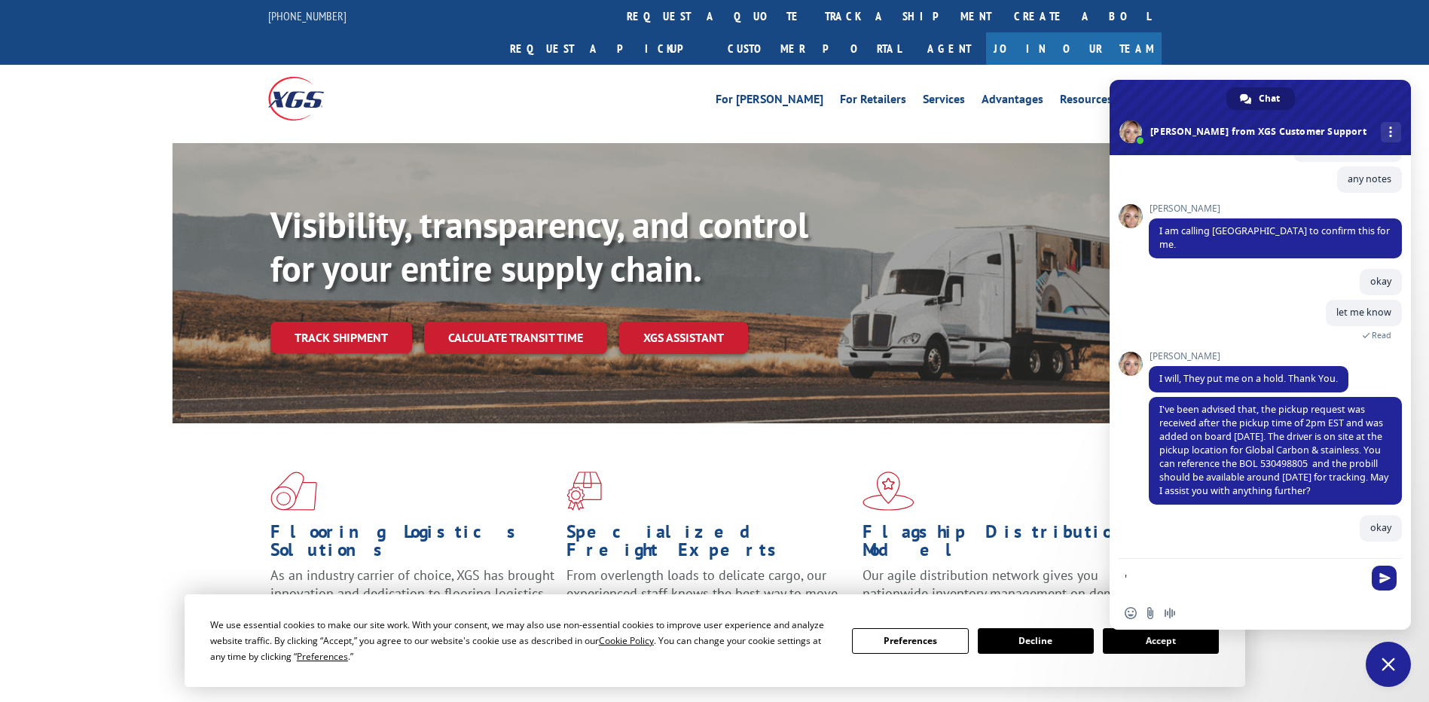
scroll to position [2131, 0]
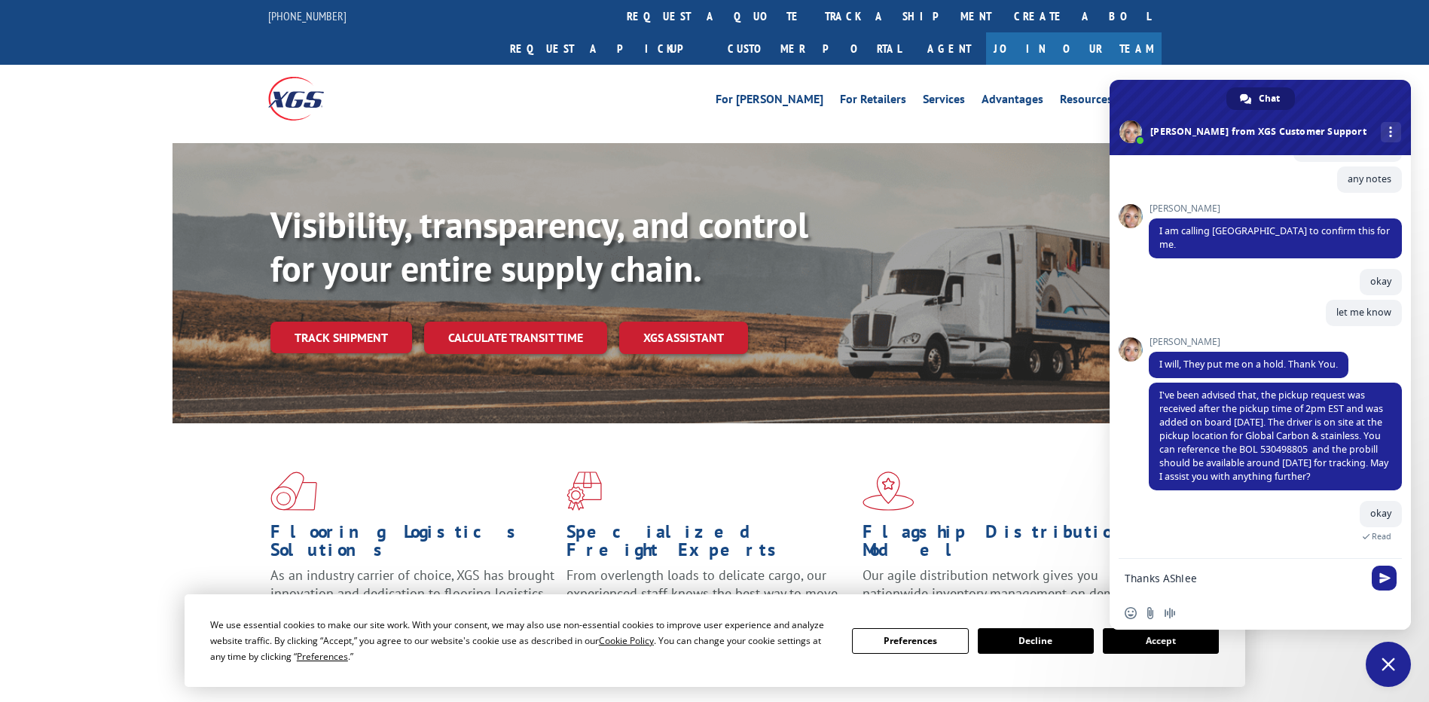
type textarea "Thanks AShlee."
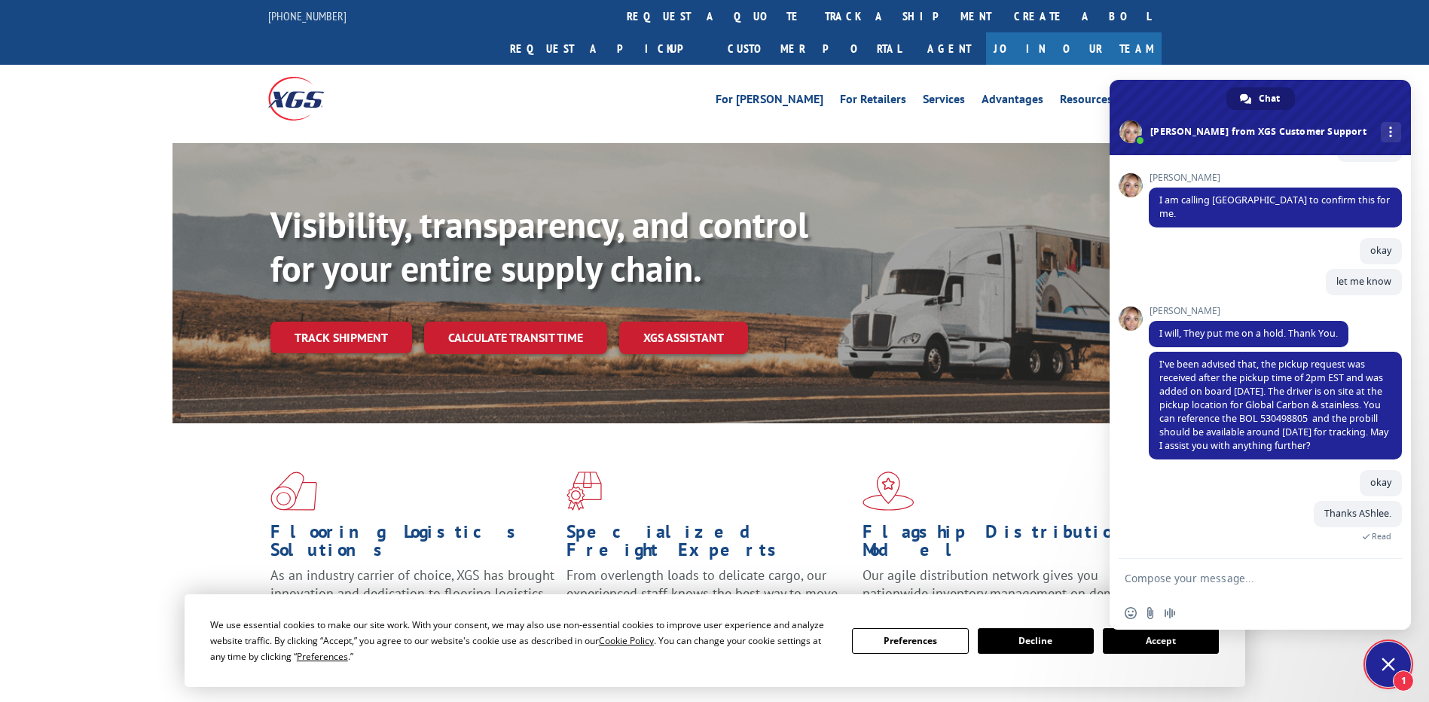
scroll to position [2185, 0]
